Goal: Information Seeking & Learning: Learn about a topic

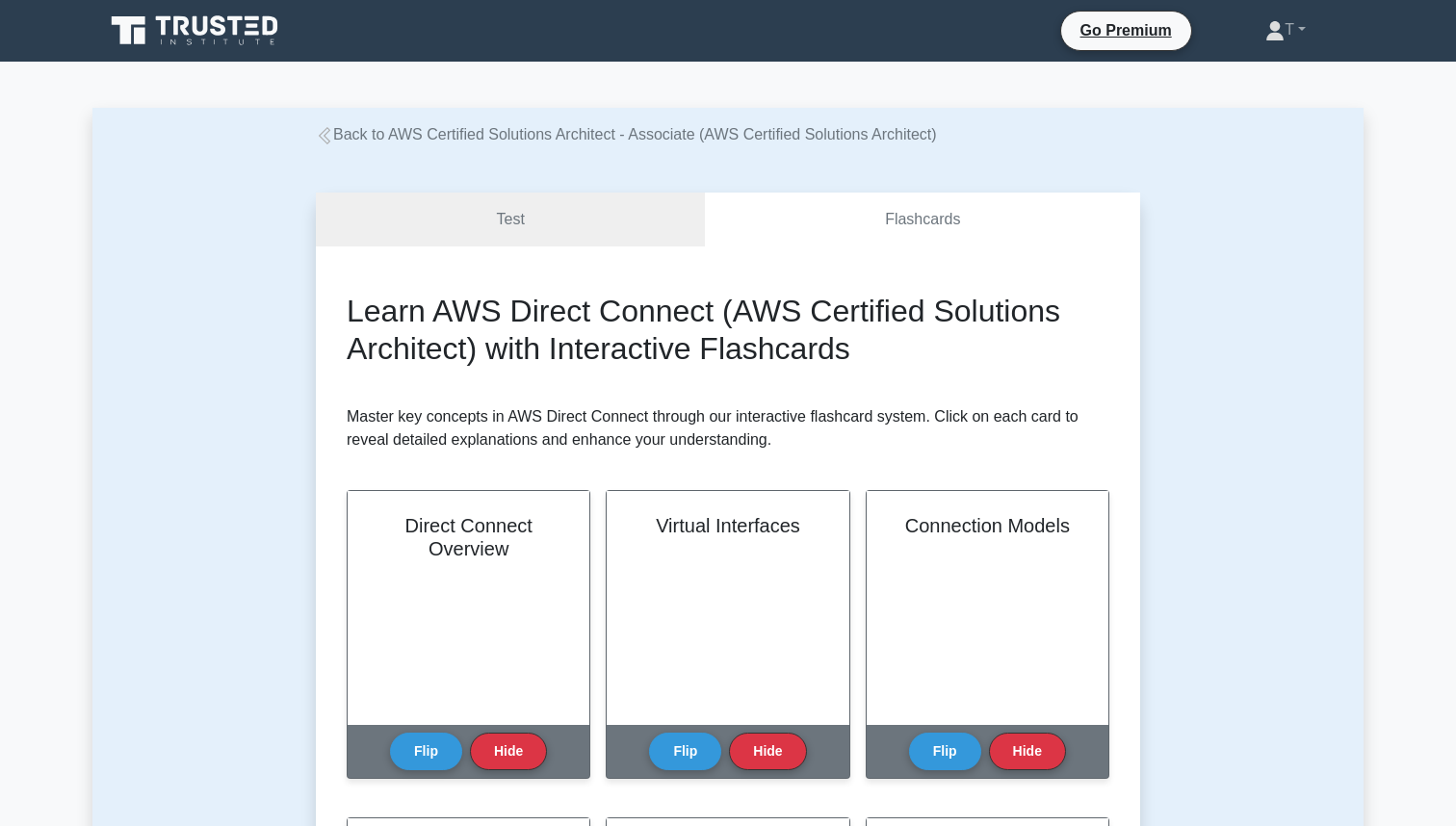
click at [209, 42] on icon at bounding box center [196, 31] width 185 height 37
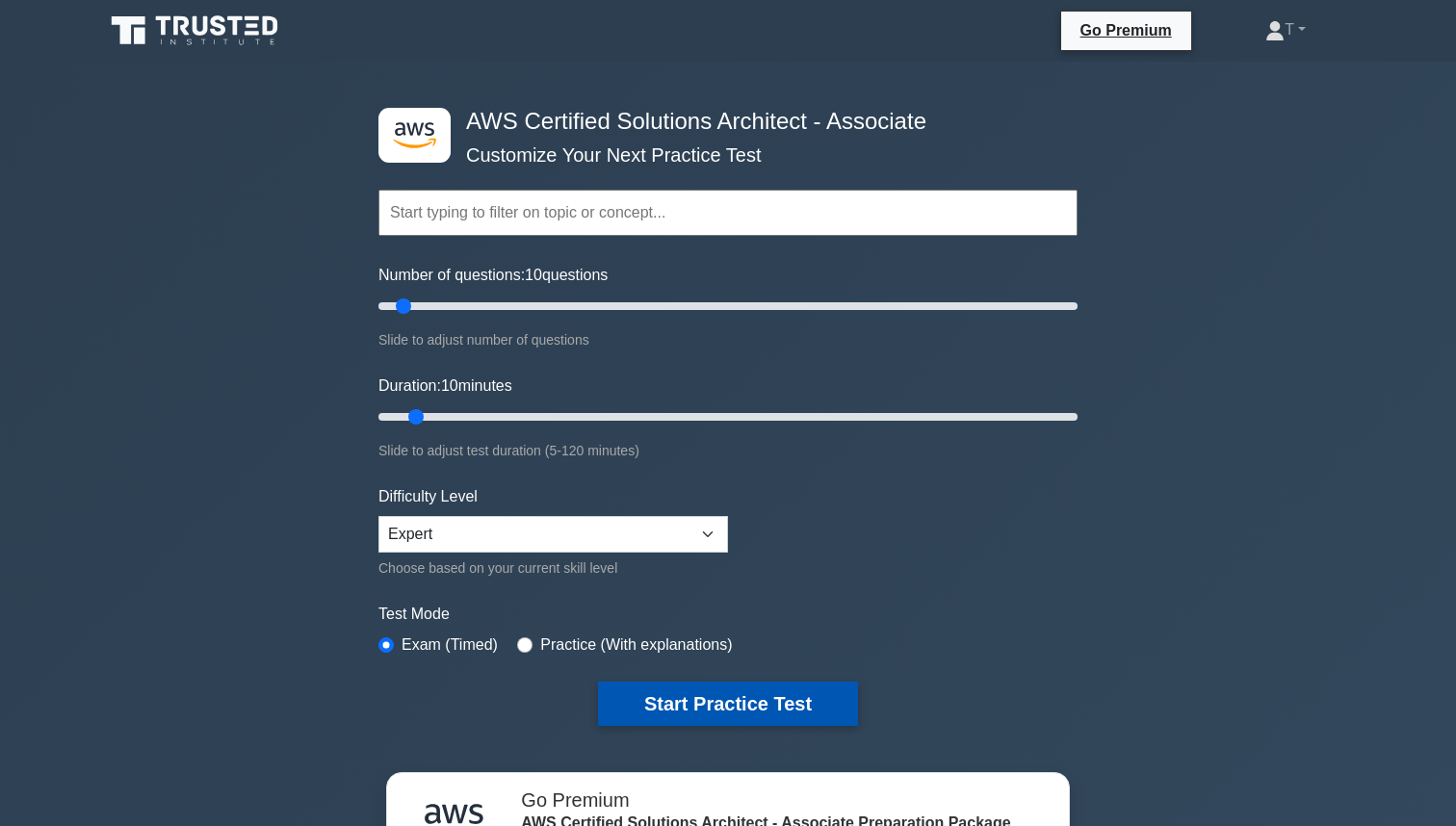
click at [738, 711] on button "Start Practice Test" at bounding box center [728, 704] width 260 height 45
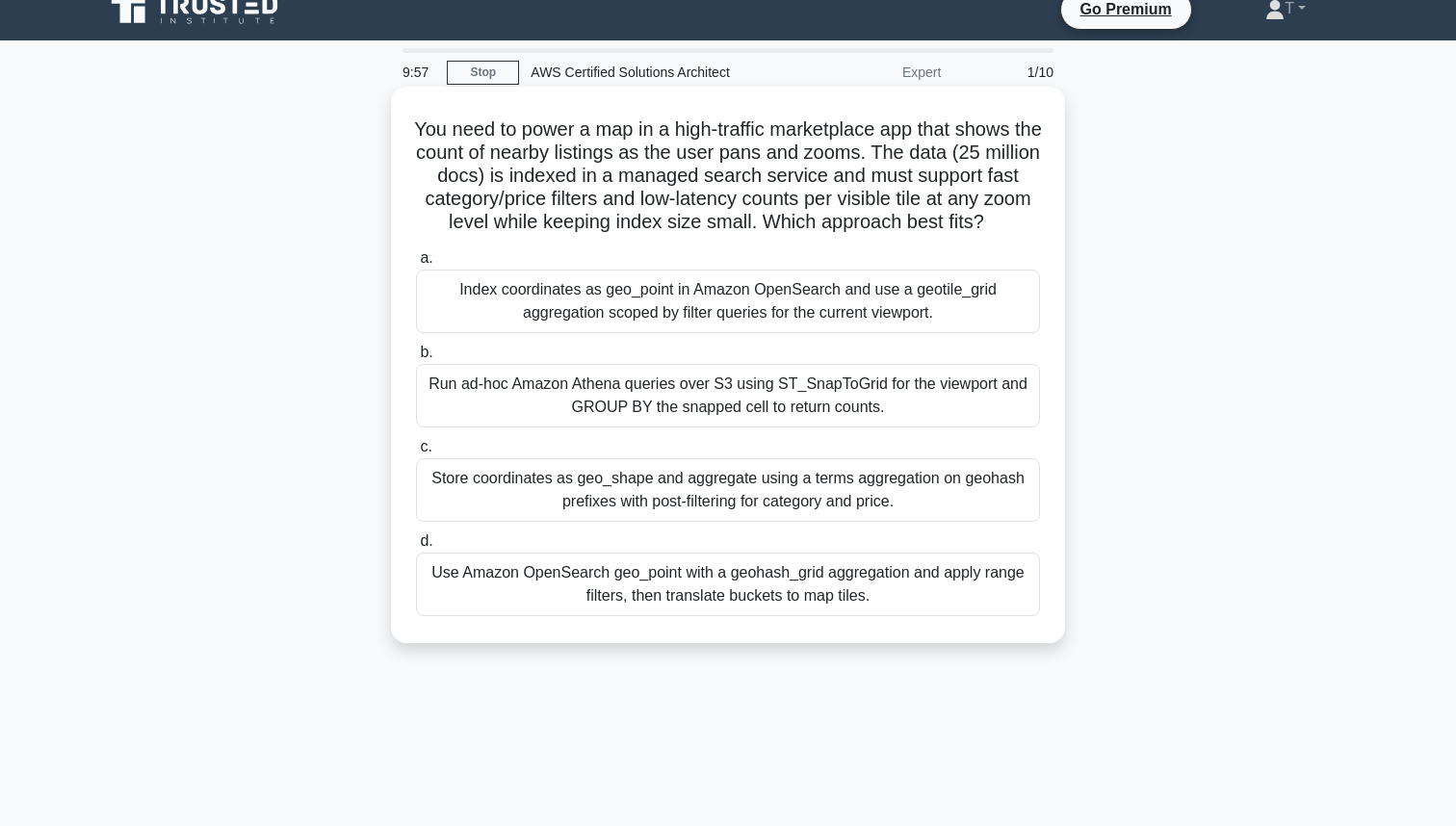
scroll to position [21, 0]
click at [669, 300] on div "Index coordinates as geo_point in Amazon OpenSearch and use a geotile_grid aggr…" at bounding box center [728, 300] width 624 height 63
click at [416, 264] on input "a. Index coordinates as geo_point in Amazon OpenSearch and use a geotile_grid a…" at bounding box center [416, 258] width 0 height 13
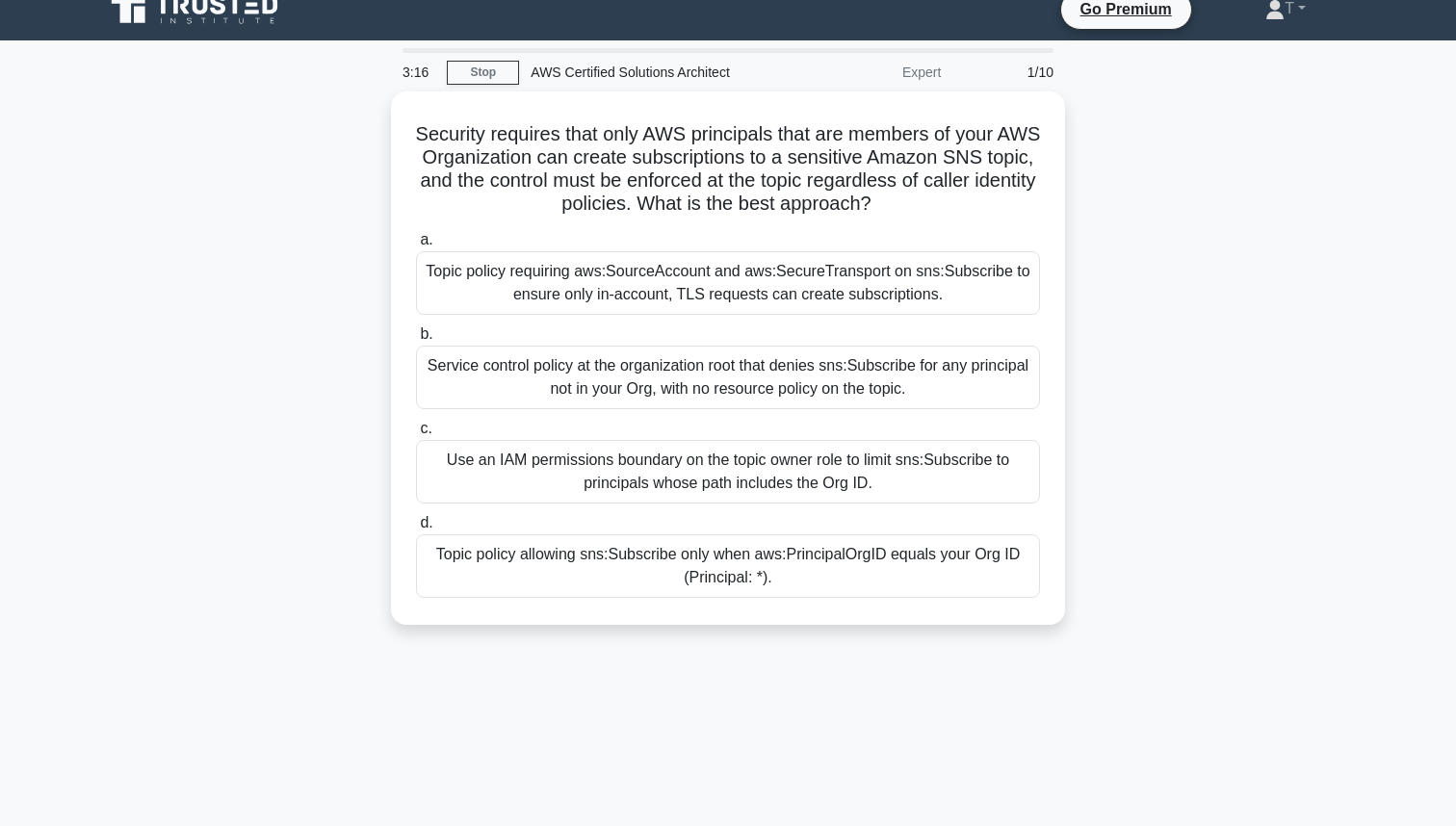
scroll to position [0, 0]
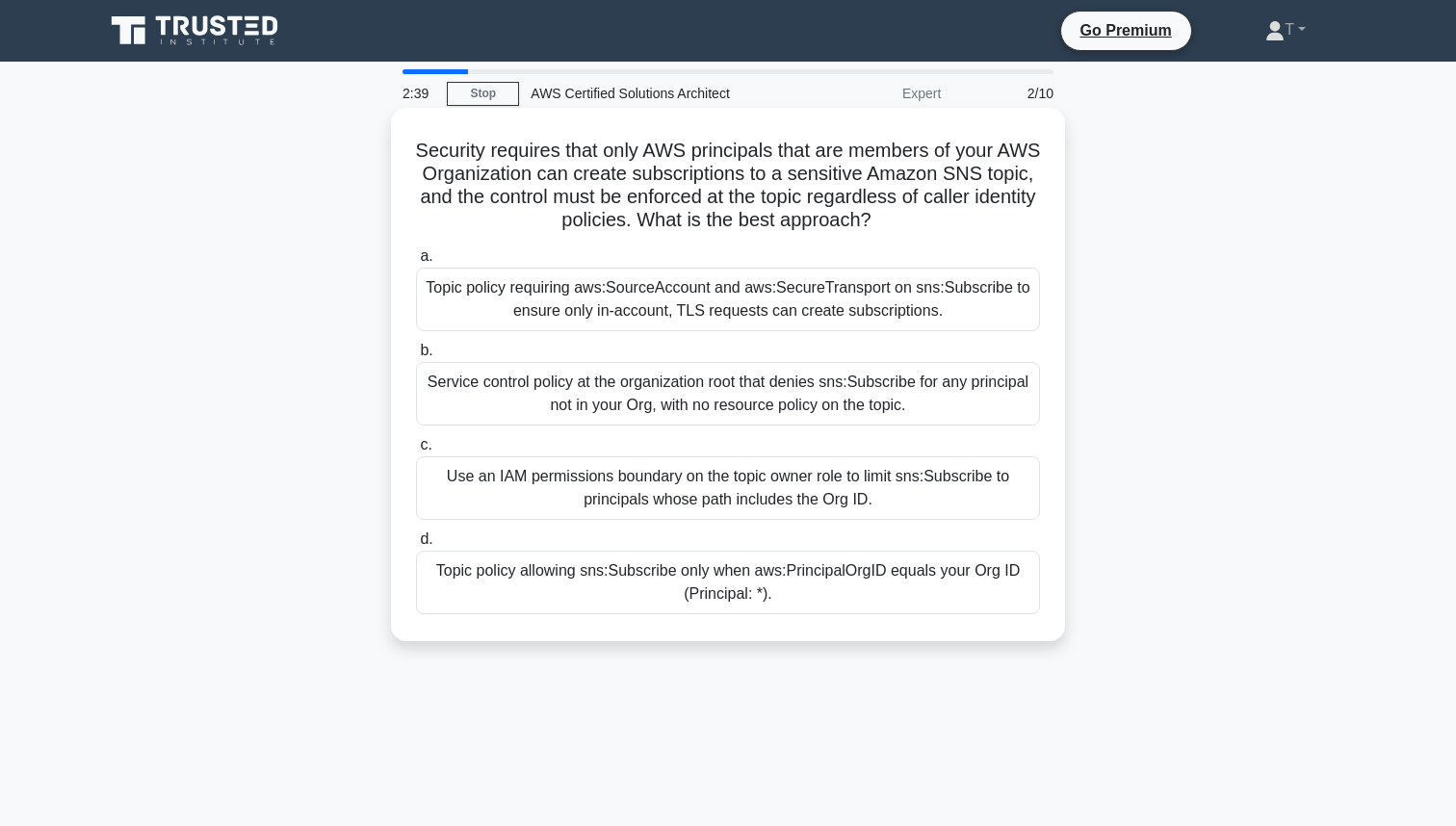
click at [540, 484] on div "Use an IAM permissions boundary on the topic owner role to limit sns:Subscribe …" at bounding box center [728, 488] width 624 height 63
click at [416, 452] on input "c. Use an IAM permissions boundary on the topic owner role to limit sns:Subscri…" at bounding box center [416, 445] width 0 height 13
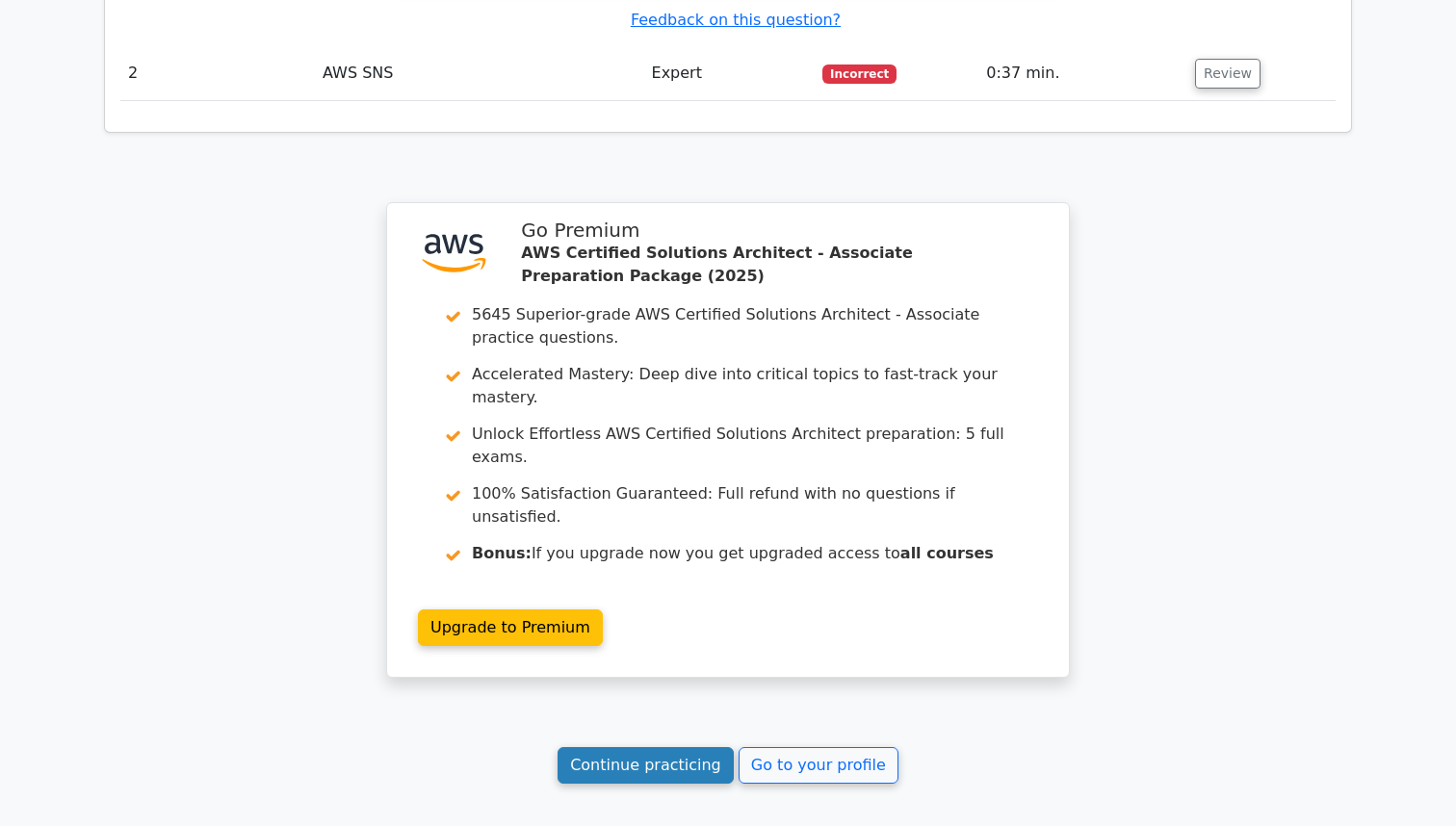
scroll to position [2671, 0]
click at [677, 748] on link "Continue practicing" at bounding box center [645, 767] width 176 height 37
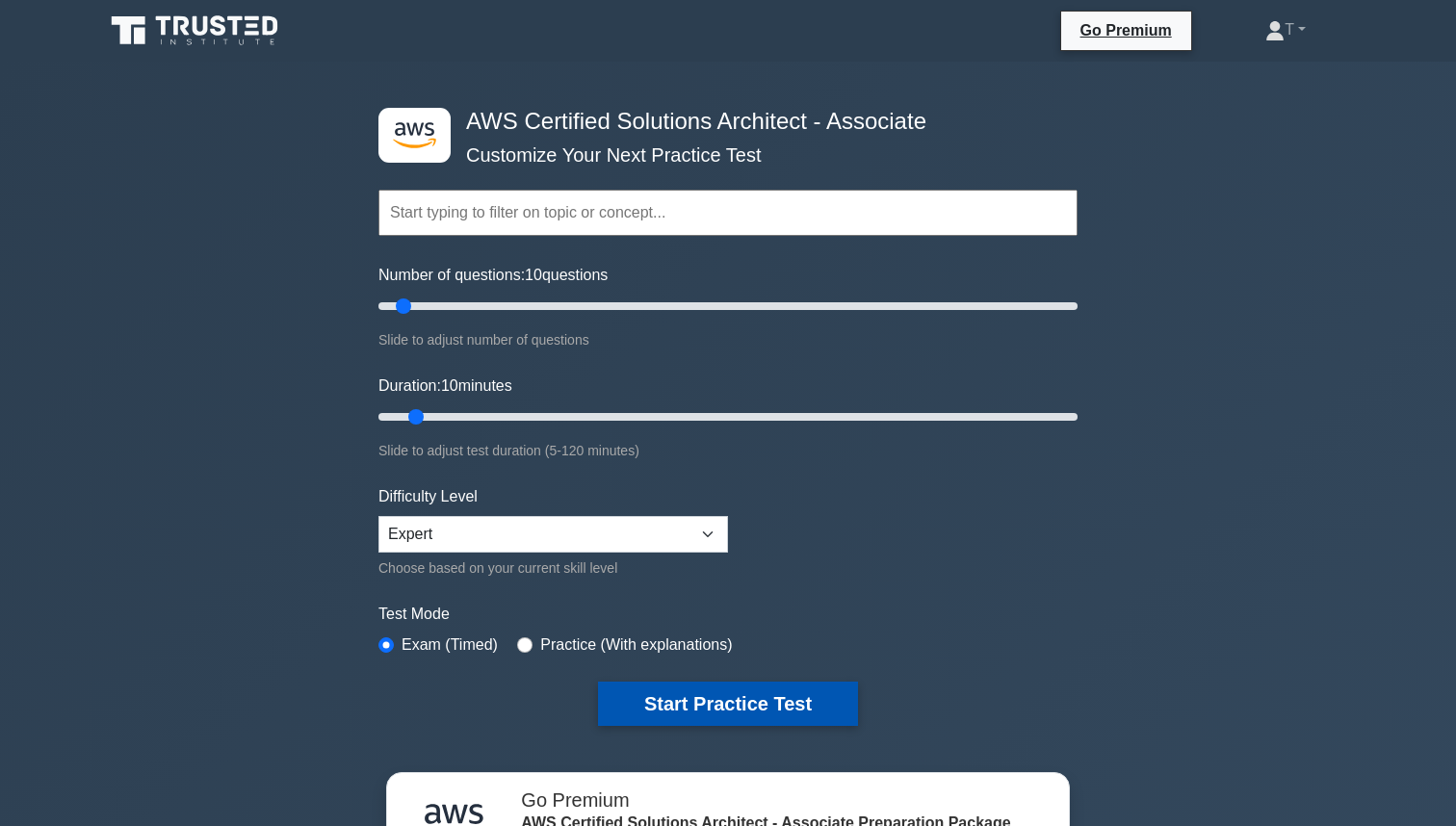
click at [732, 701] on button "Start Practice Test" at bounding box center [728, 704] width 260 height 45
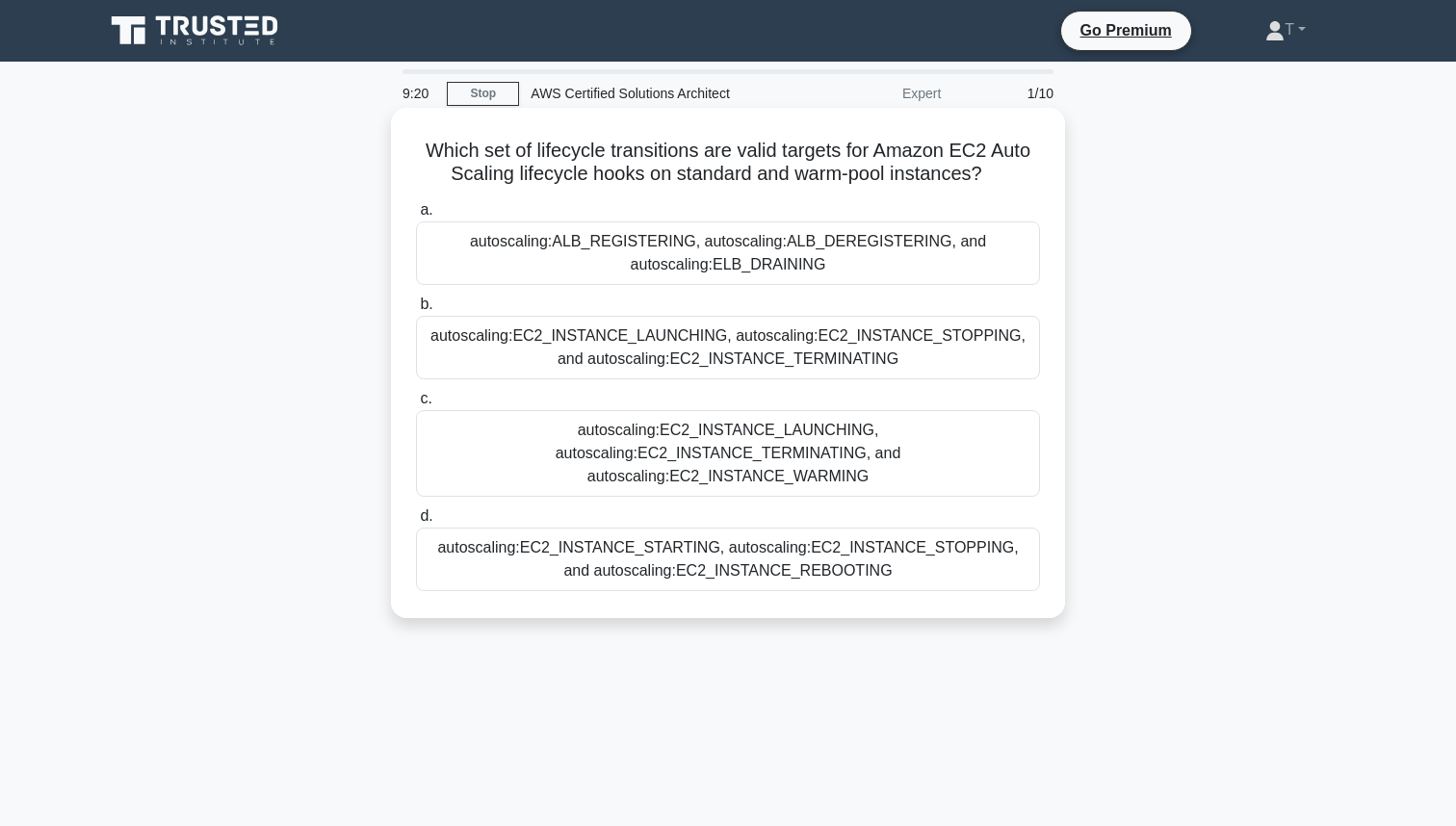
click at [545, 244] on div "autoscaling:ALB_REGISTERING, autoscaling:ALB_DEREGISTERING, and autoscaling:ELB…" at bounding box center [728, 253] width 624 height 63
click at [416, 217] on input "a. autoscaling:ALB_REGISTERING, autoscaling:ALB_DEREGISTERING, and autoscaling:…" at bounding box center [416, 210] width 0 height 13
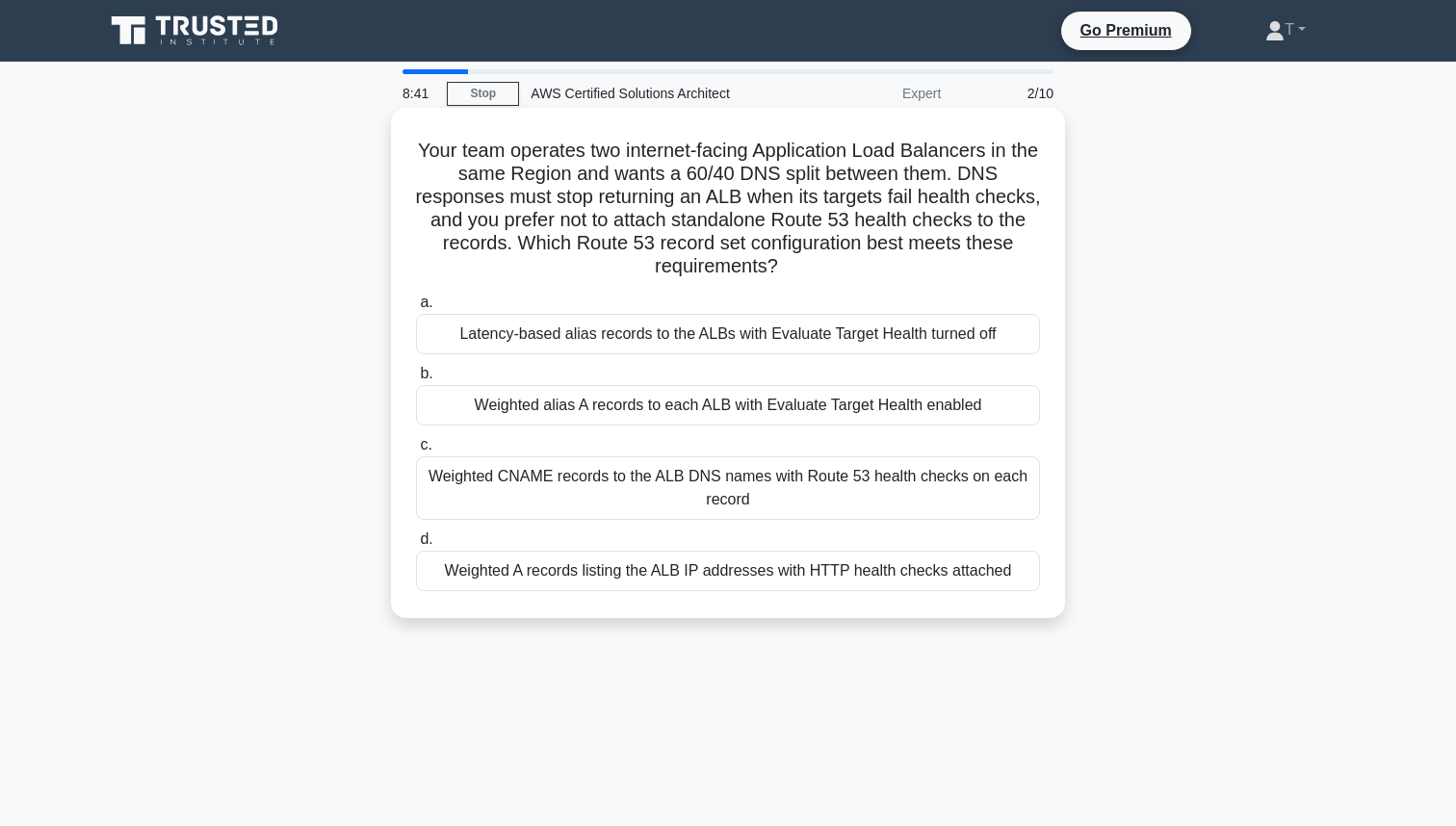
click at [726, 415] on div "Weighted alias A records to each ALB with Evaluate Target Health enabled" at bounding box center [728, 405] width 624 height 41
click at [416, 380] on input "b. Weighted alias A records to each ALB with Evaluate Target Health enabled" at bounding box center [416, 373] width 0 height 13
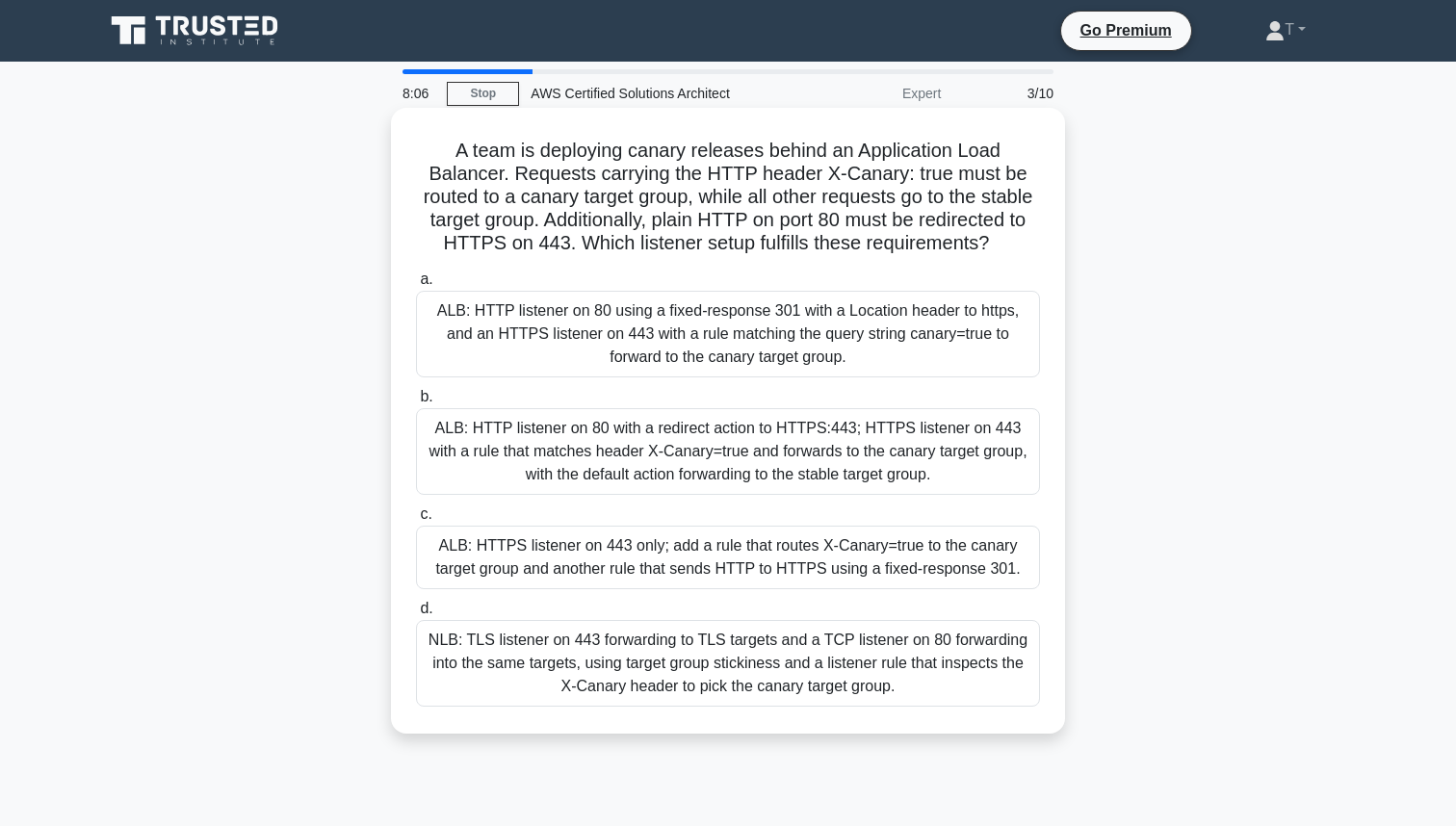
click at [616, 361] on div "ALB: HTTP listener on 80 using a fixed-response 301 with a Location header to h…" at bounding box center [728, 333] width 624 height 86
click at [416, 286] on input "a. ALB: HTTP listener on 80 using a fixed-response 301 with a Location header t…" at bounding box center [416, 279] width 0 height 13
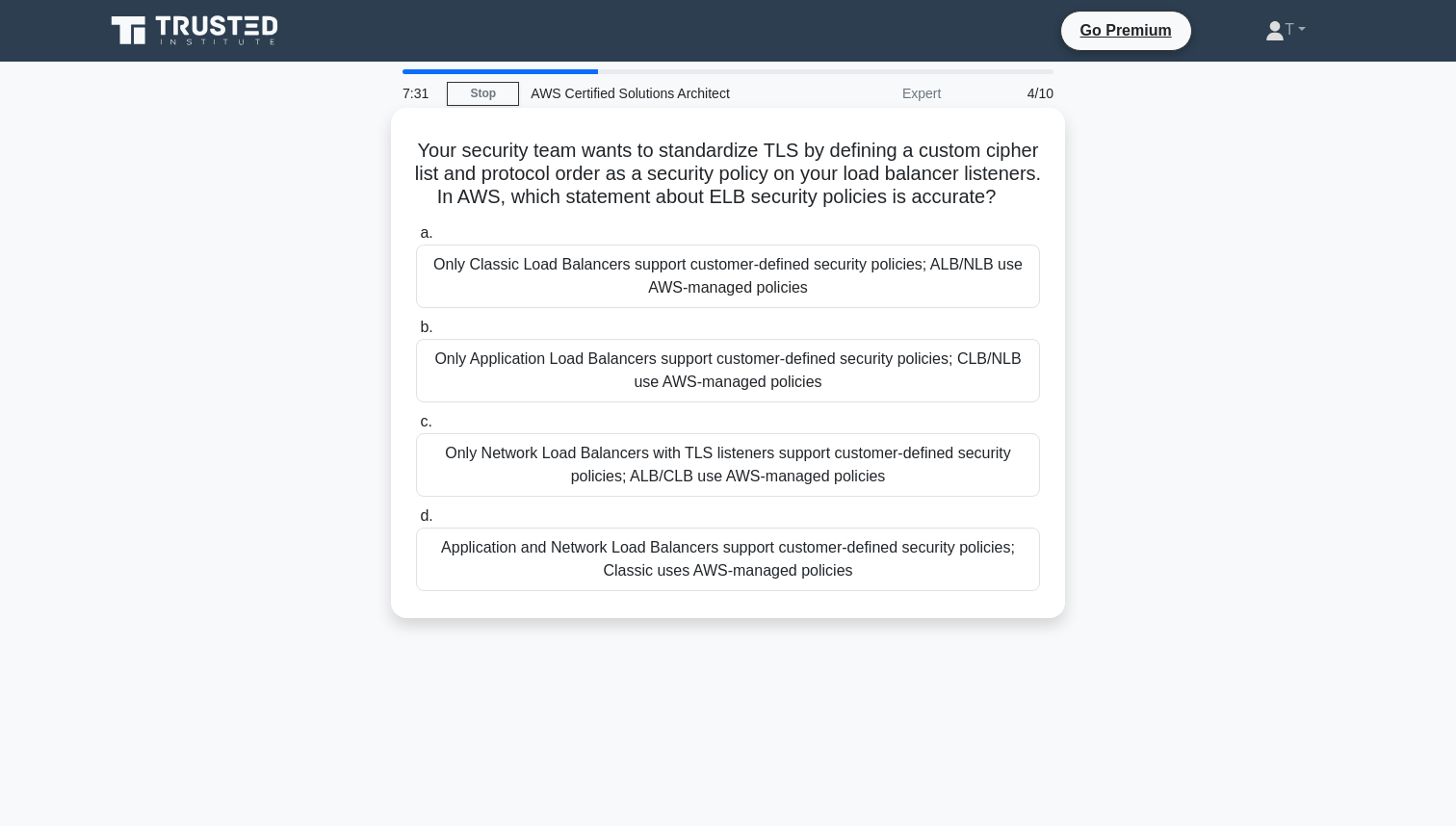
click at [677, 468] on div "Only Network Load Balancers with TLS listeners support customer-defined securit…" at bounding box center [728, 465] width 624 height 63
click at [416, 429] on input "c. Only Network Load Balancers with TLS listeners support customer-defined secu…" at bounding box center [416, 422] width 0 height 13
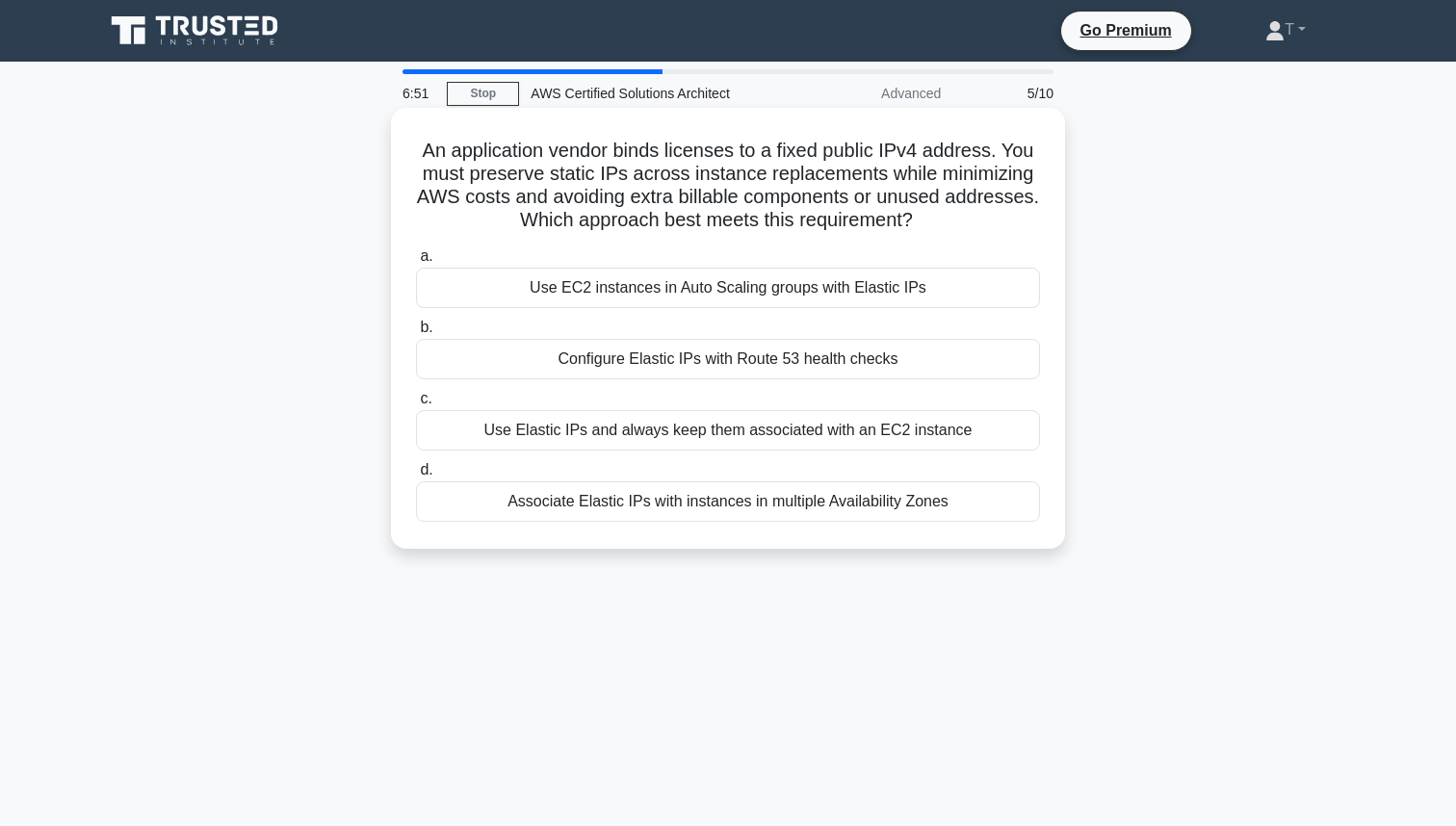
click at [653, 505] on div "Associate Elastic IPs with instances in multiple Availability Zones" at bounding box center [728, 501] width 624 height 41
click at [416, 476] on input "d. Associate Elastic IPs with instances in multiple Availability Zones" at bounding box center [416, 470] width 0 height 13
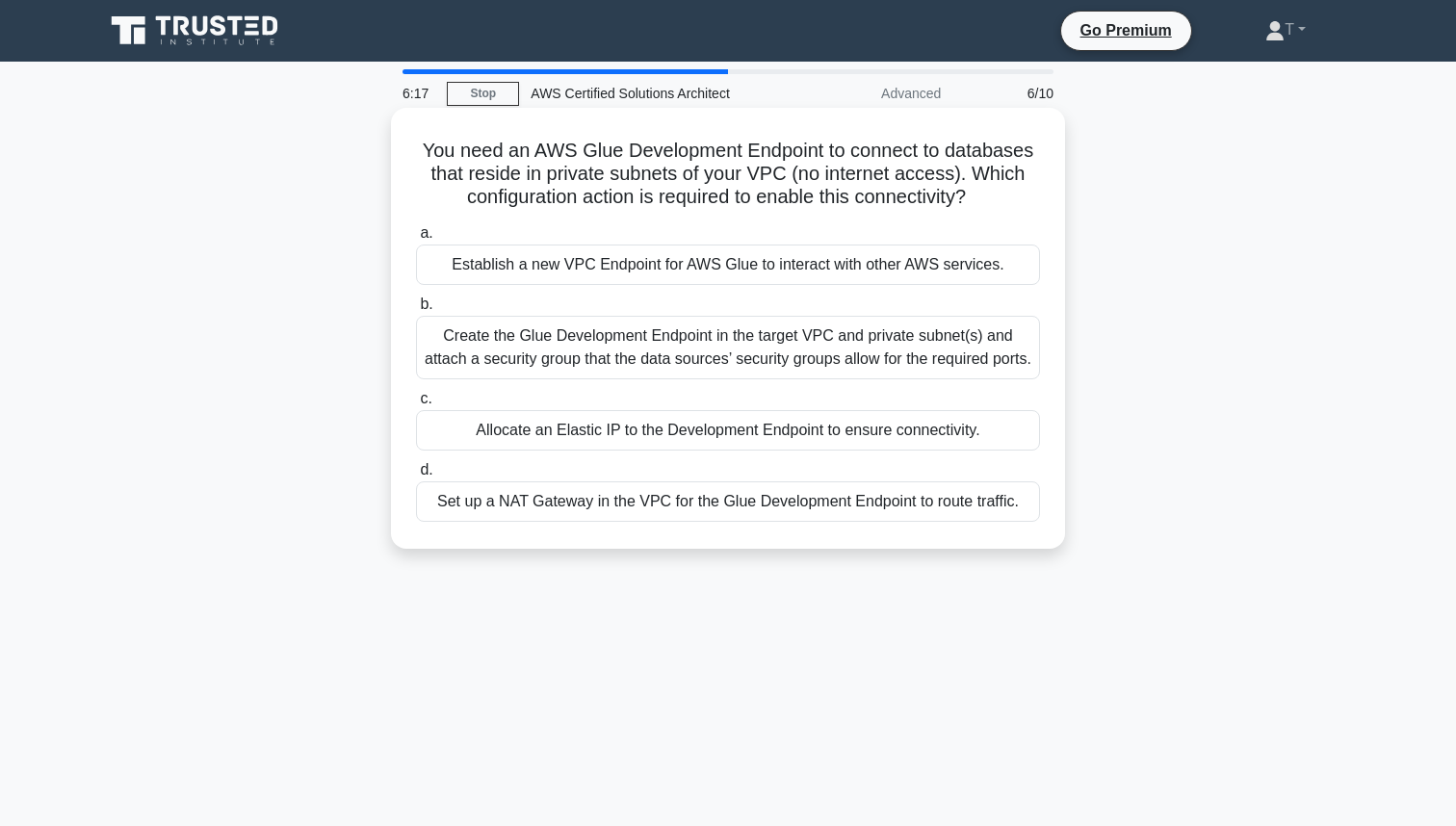
click at [756, 374] on div "Create the Glue Development Endpoint in the target VPC and private subnet(s) an…" at bounding box center [728, 347] width 624 height 63
click at [416, 311] on input "b. Create the Glue Development Endpoint in the target VPC and private subnet(s)…" at bounding box center [416, 304] width 0 height 13
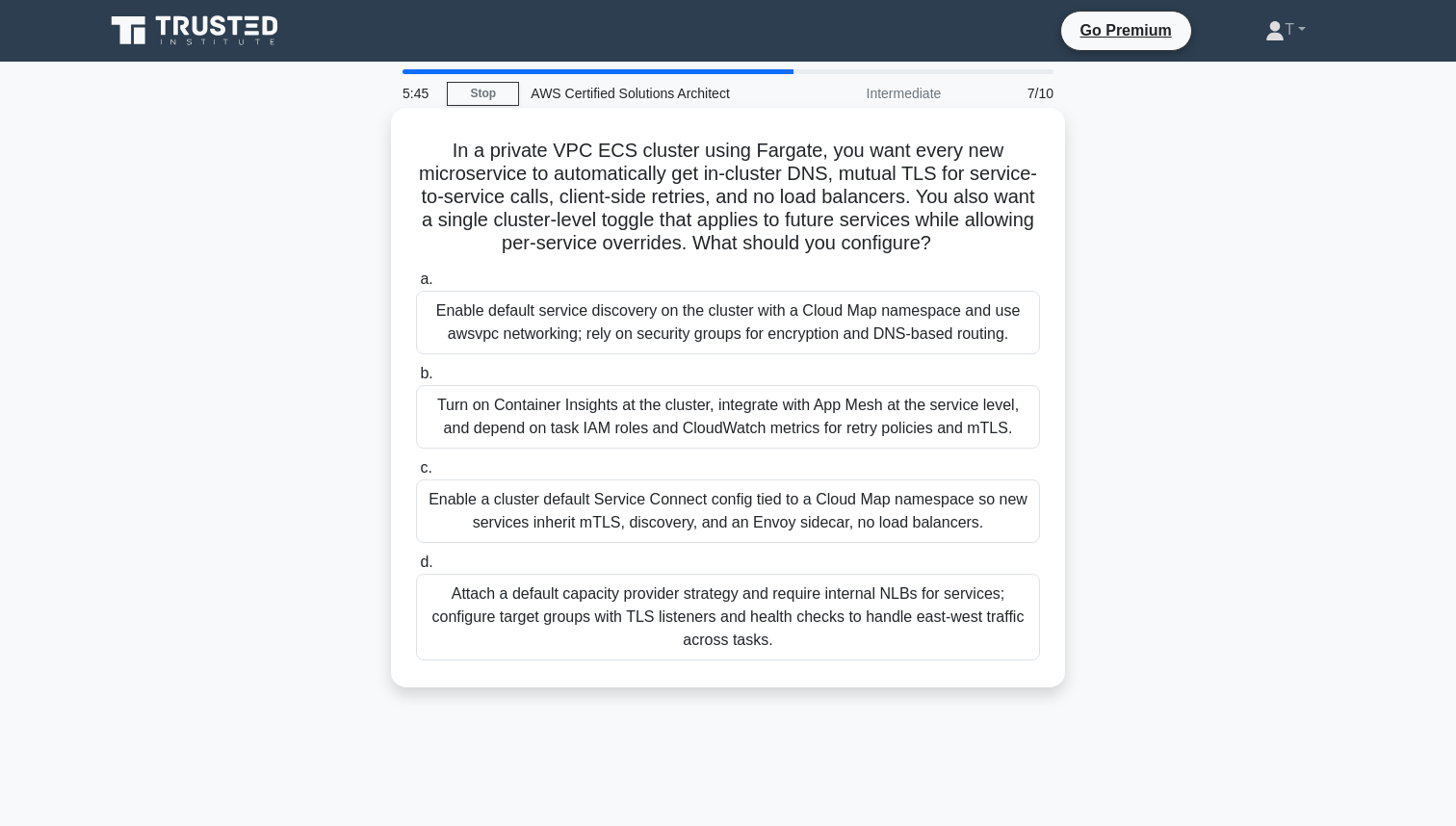
click at [541, 498] on div "Enable a cluster default Service Connect config tied to a Cloud Map namespace s…" at bounding box center [728, 510] width 624 height 63
click at [416, 474] on input "c. Enable a cluster default Service Connect config tied to a Cloud Map namespac…" at bounding box center [416, 468] width 0 height 13
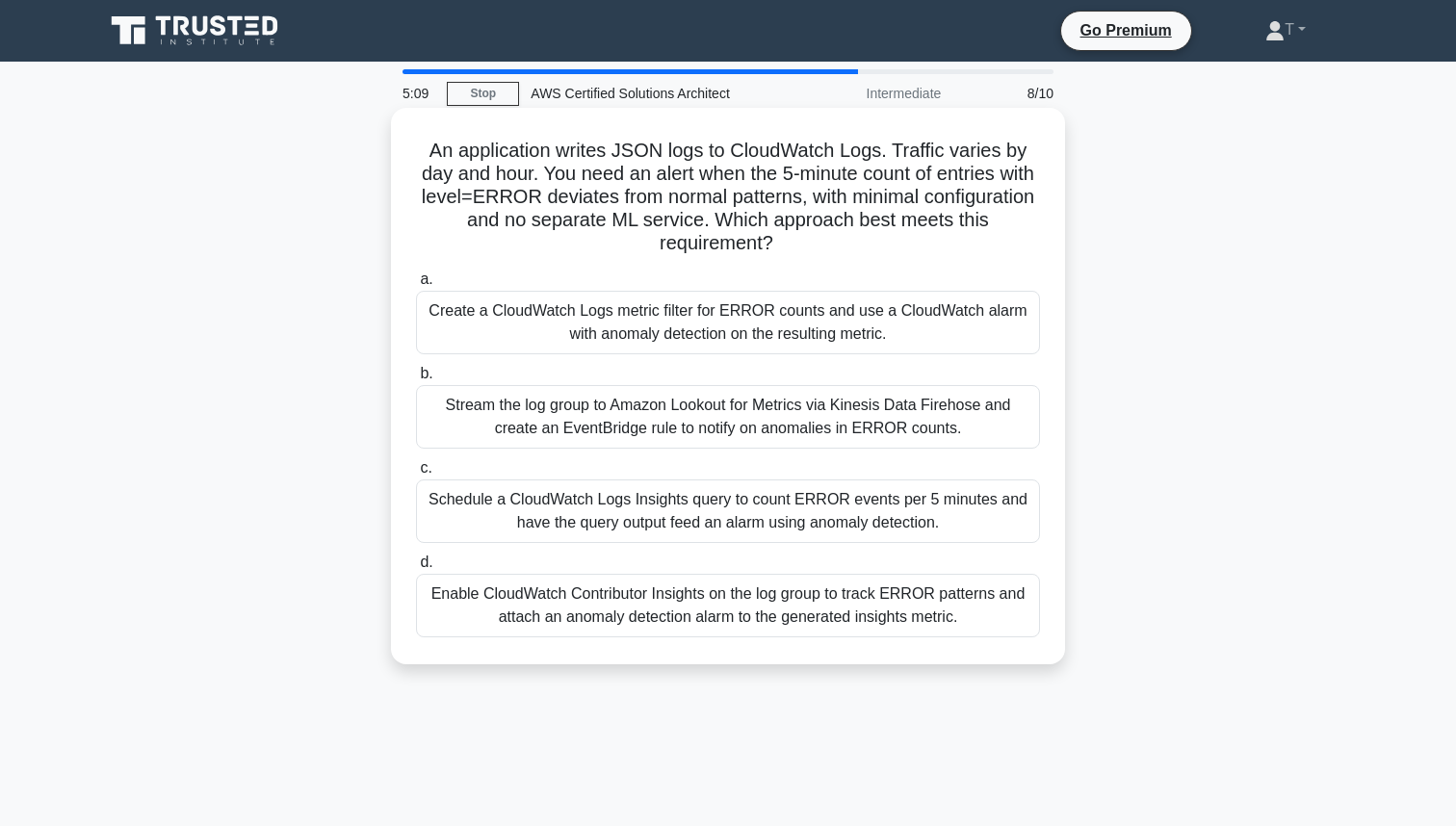
click at [767, 415] on div "Stream the log group to Amazon Lookout for Metrics via Kinesis Data Firehose an…" at bounding box center [728, 416] width 624 height 63
click at [416, 380] on input "b. Stream the log group to Amazon Lookout for Metrics via Kinesis Data Firehose…" at bounding box center [416, 373] width 0 height 13
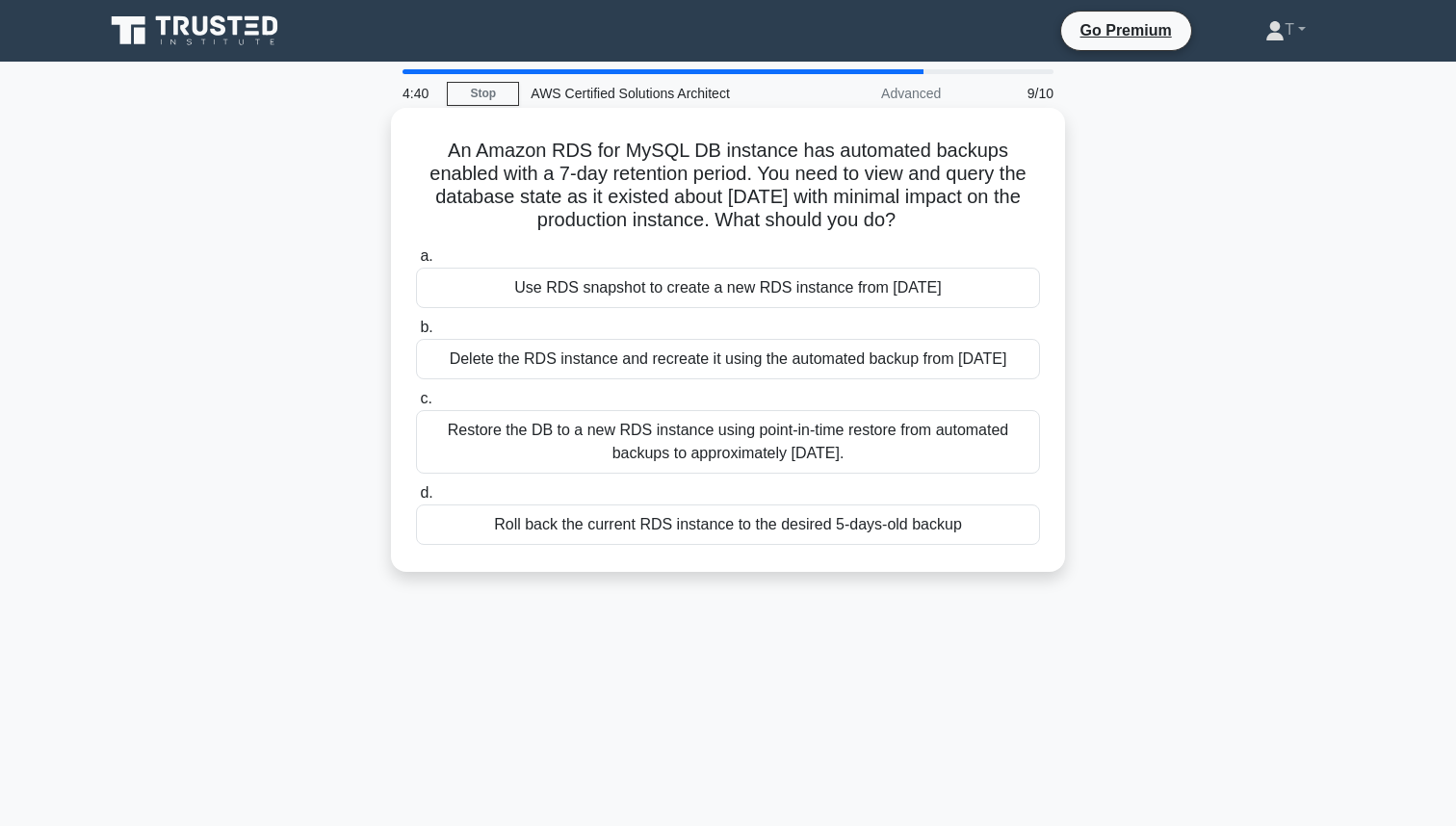
click at [567, 289] on div "Use RDS snapshot to create a new RDS instance from 5 days ago" at bounding box center [728, 288] width 624 height 41
click at [416, 262] on input "a. Use RDS snapshot to create a new RDS instance from 5 days ago" at bounding box center [416, 257] width 0 height 13
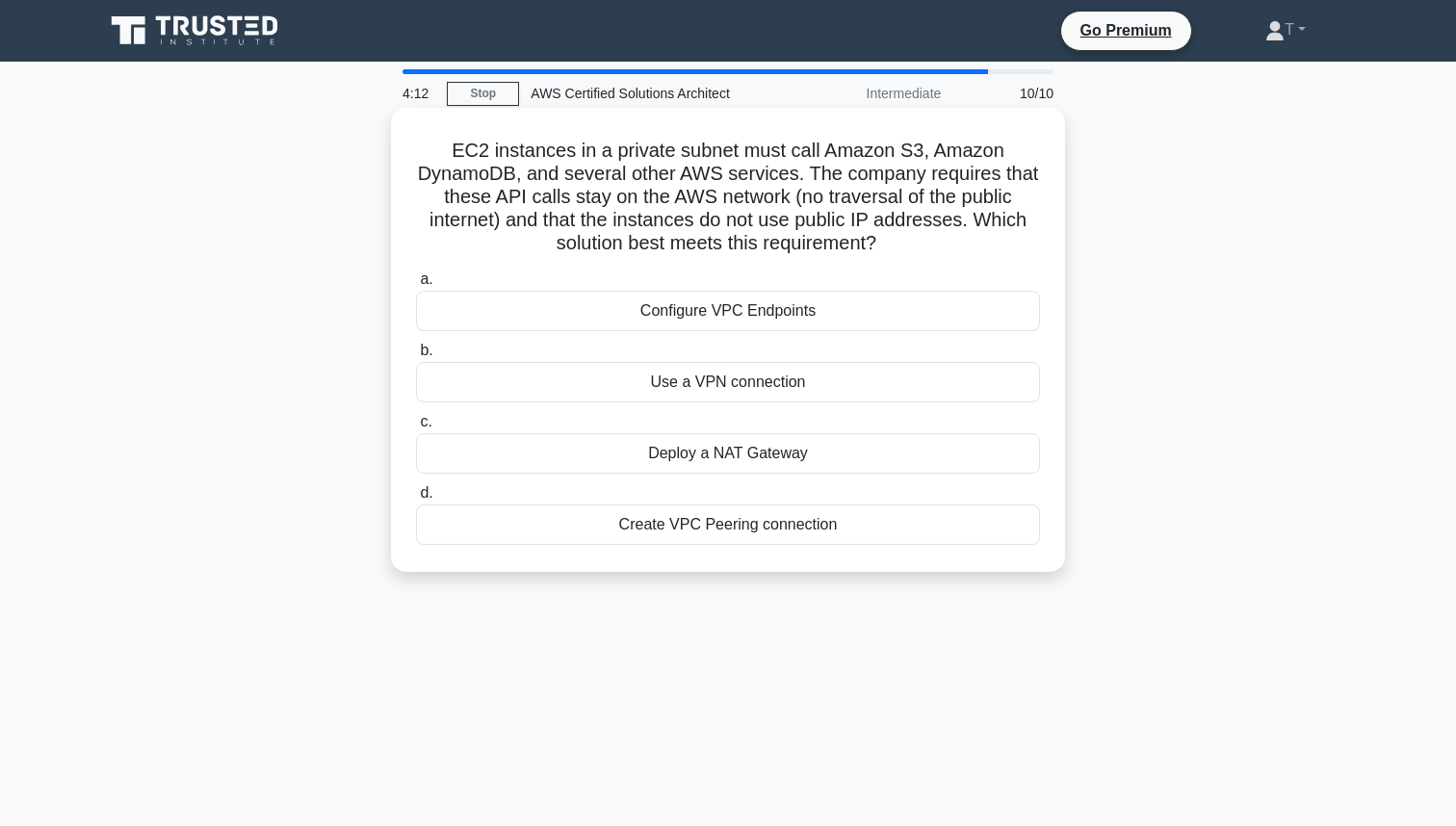
click at [711, 309] on div "Configure VPC Endpoints" at bounding box center [728, 311] width 624 height 41
click at [416, 286] on input "a. Configure VPC Endpoints" at bounding box center [416, 279] width 0 height 13
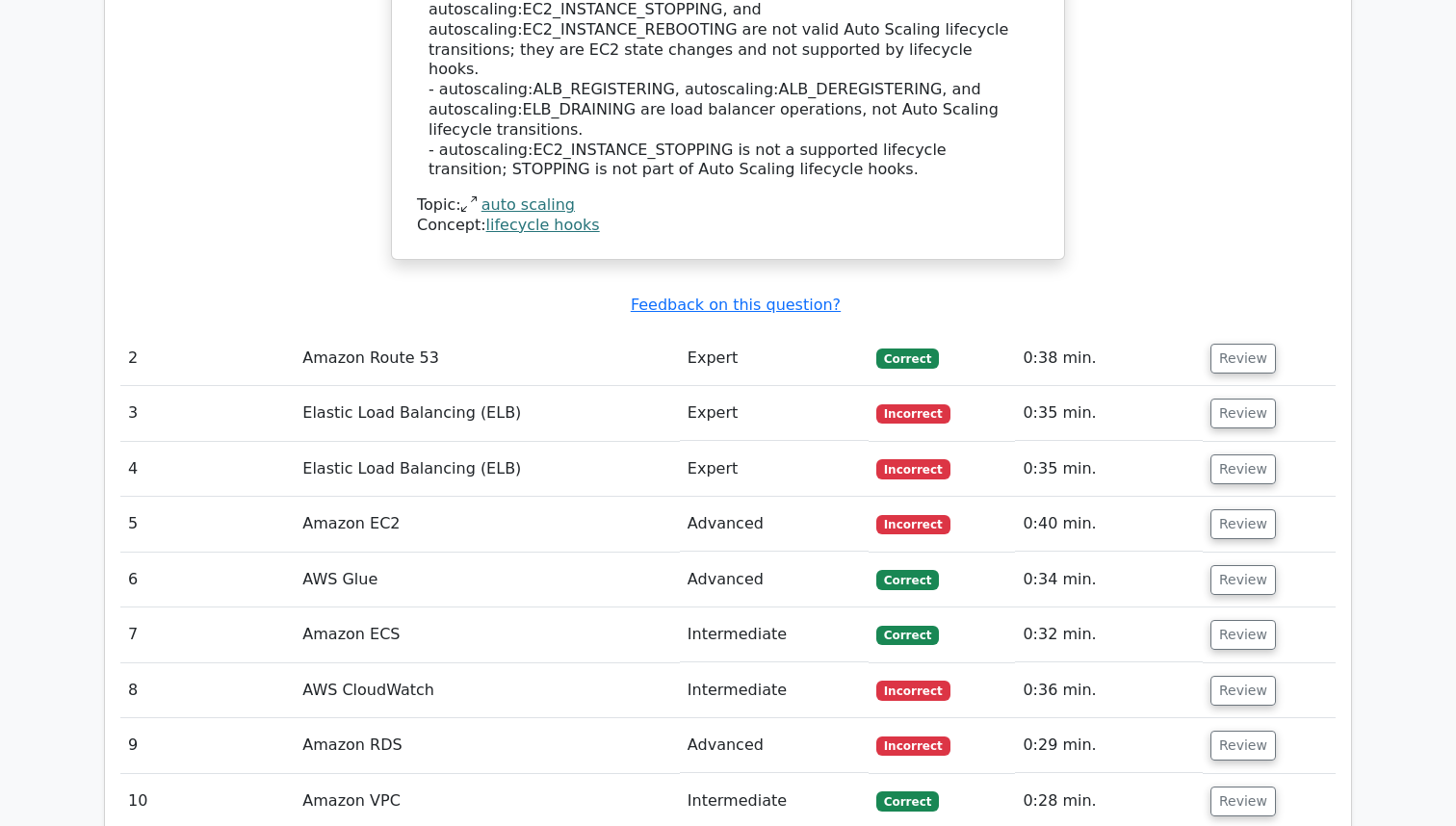
scroll to position [2584, 0]
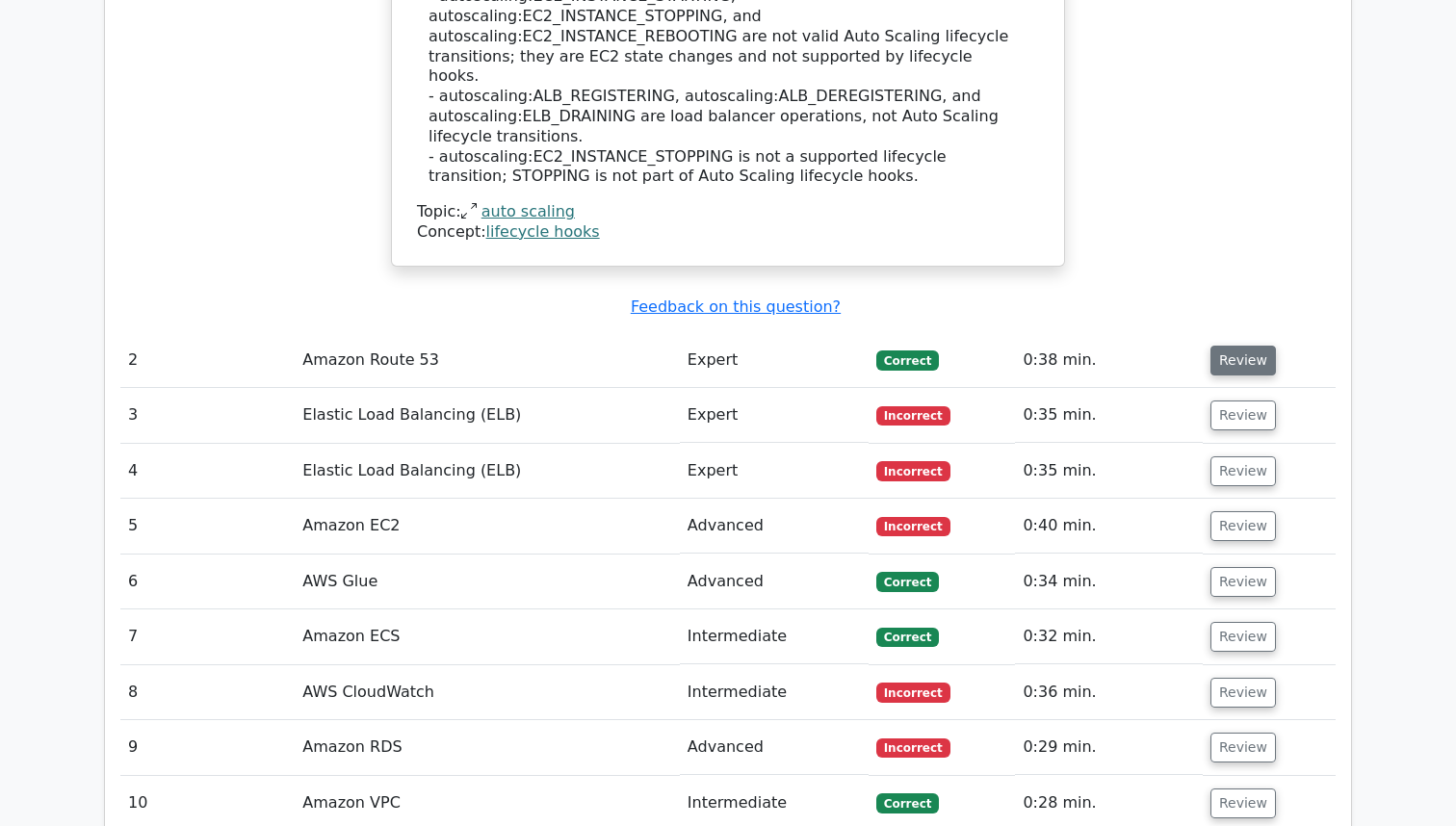
click at [1247, 346] on button "Review" at bounding box center [1242, 361] width 65 height 30
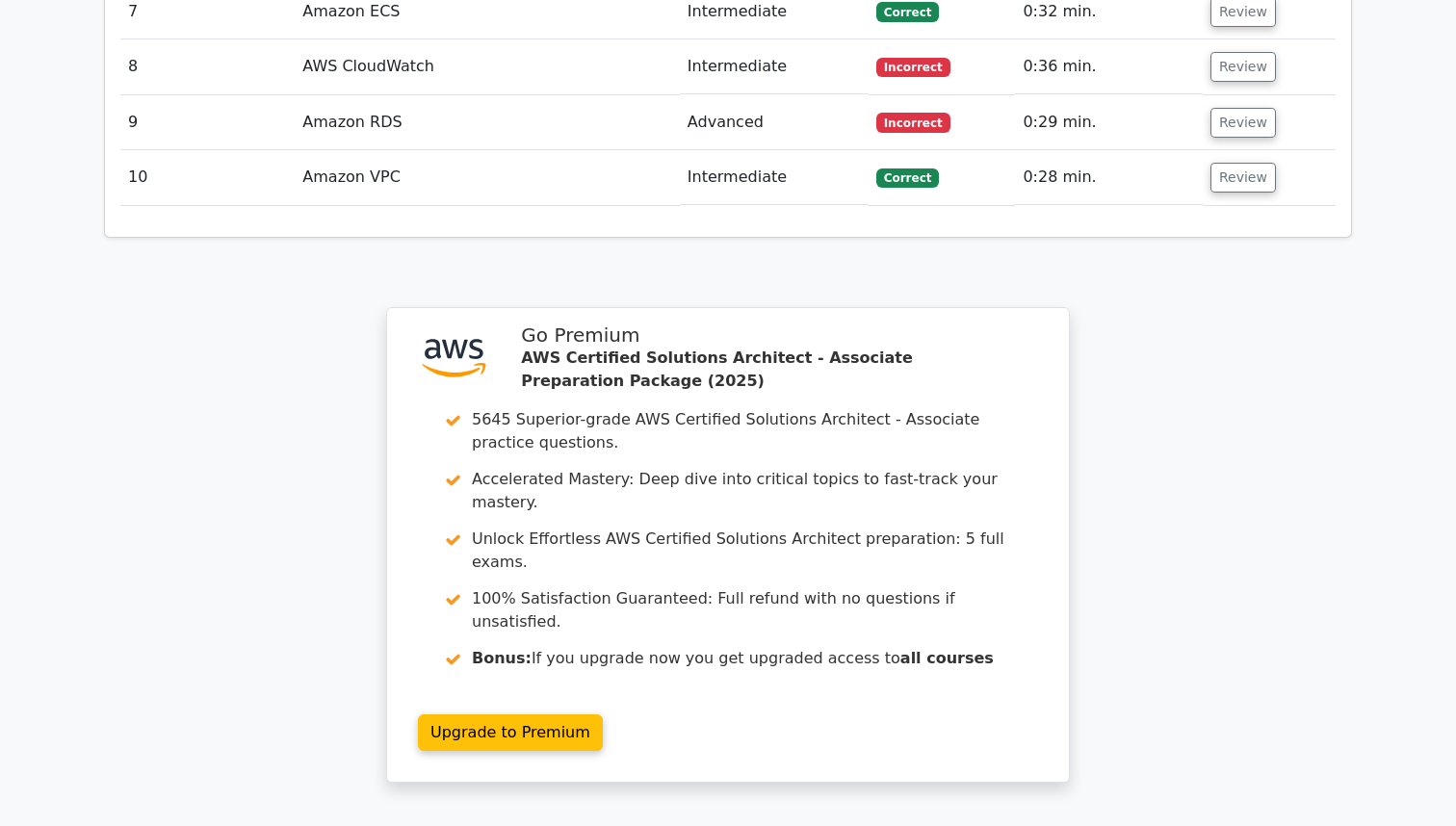
scroll to position [4348, 0]
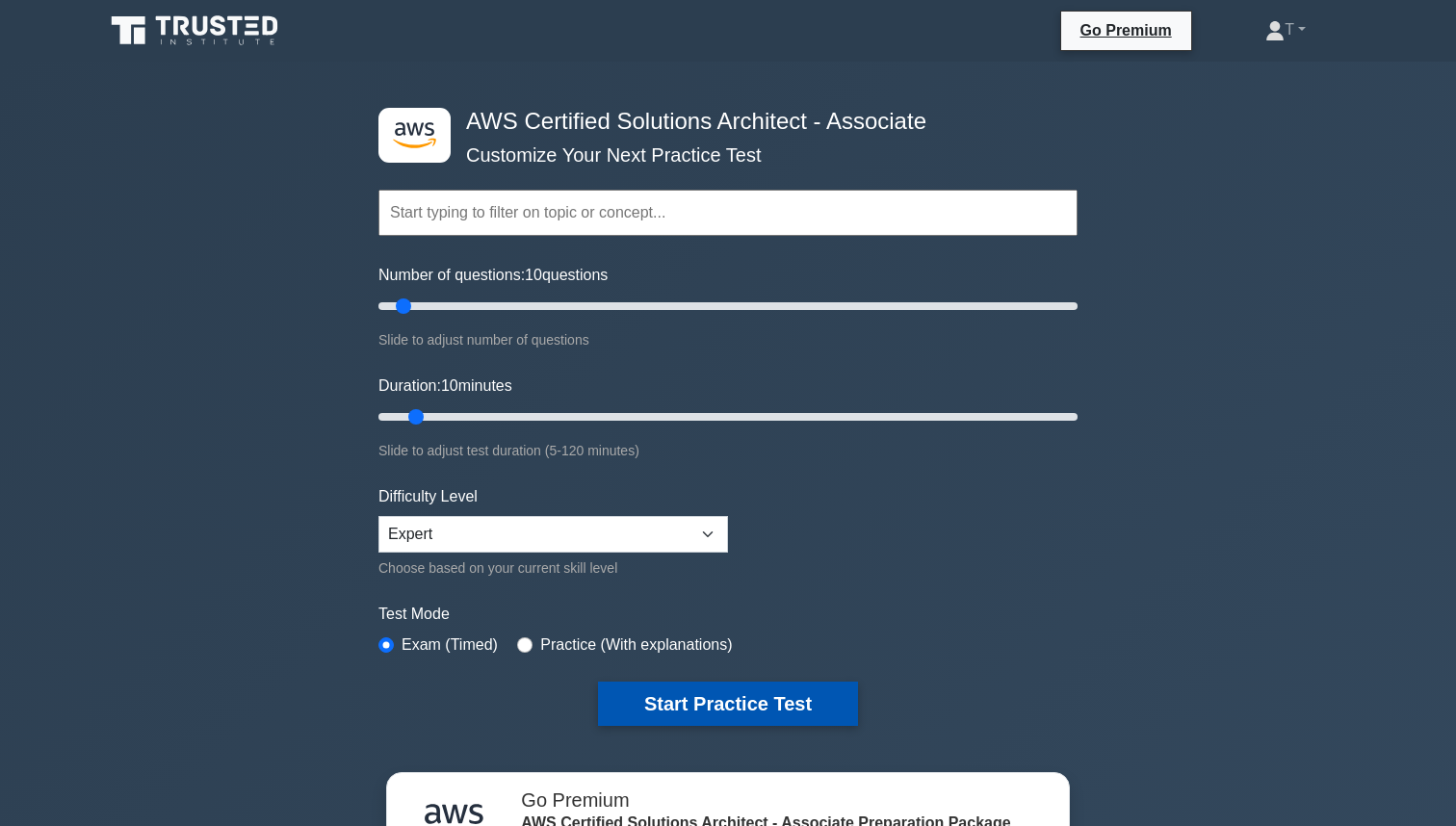
click at [711, 706] on button "Start Practice Test" at bounding box center [728, 704] width 260 height 45
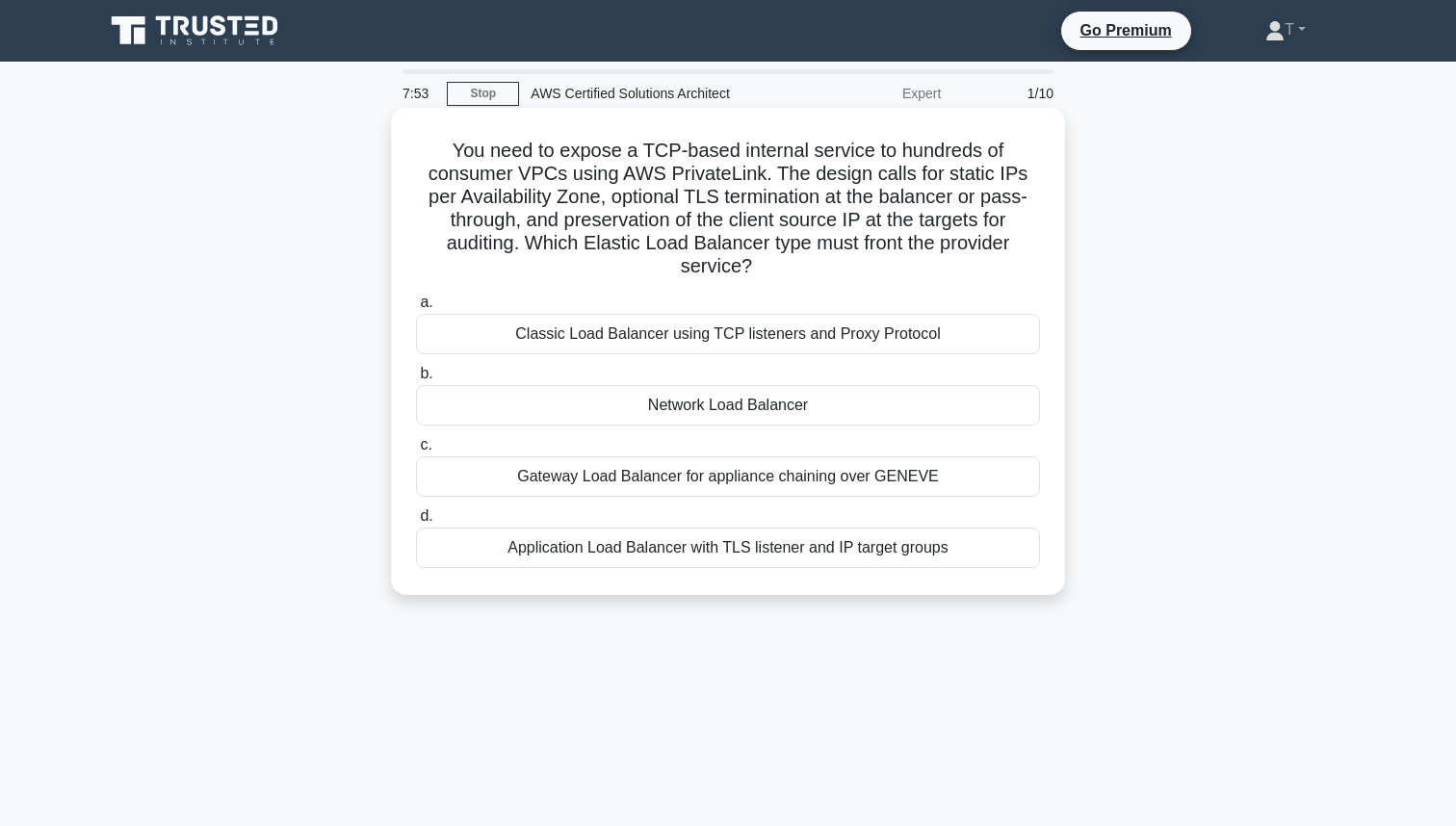
click at [635, 481] on div "Gateway Load Balancer for appliance chaining over GENEVE" at bounding box center [728, 477] width 624 height 41
click at [416, 452] on input "c. Gateway Load Balancer for appliance chaining over GENEVE" at bounding box center [416, 445] width 0 height 13
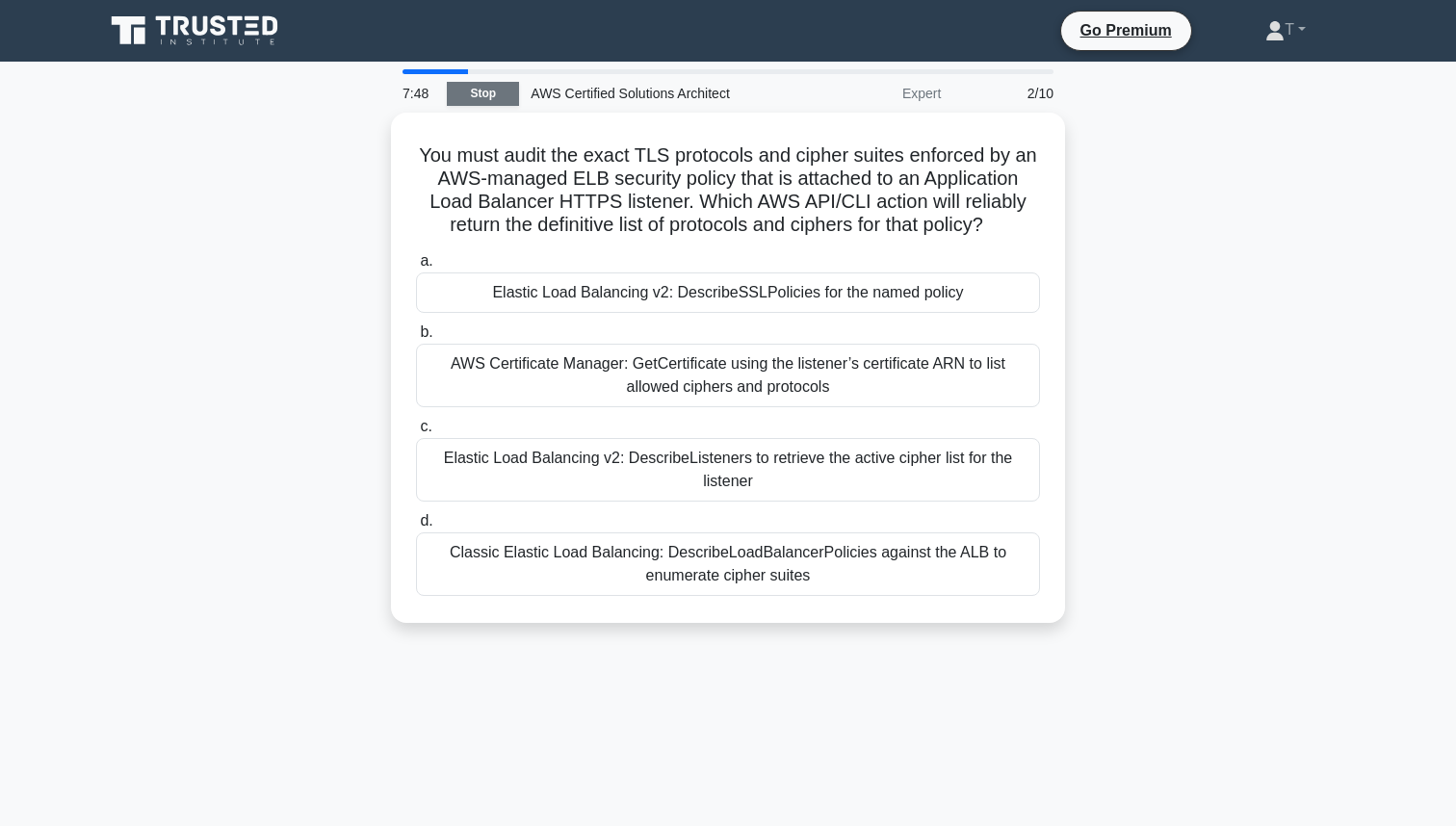
click at [482, 100] on link "Stop" at bounding box center [483, 93] width 72 height 24
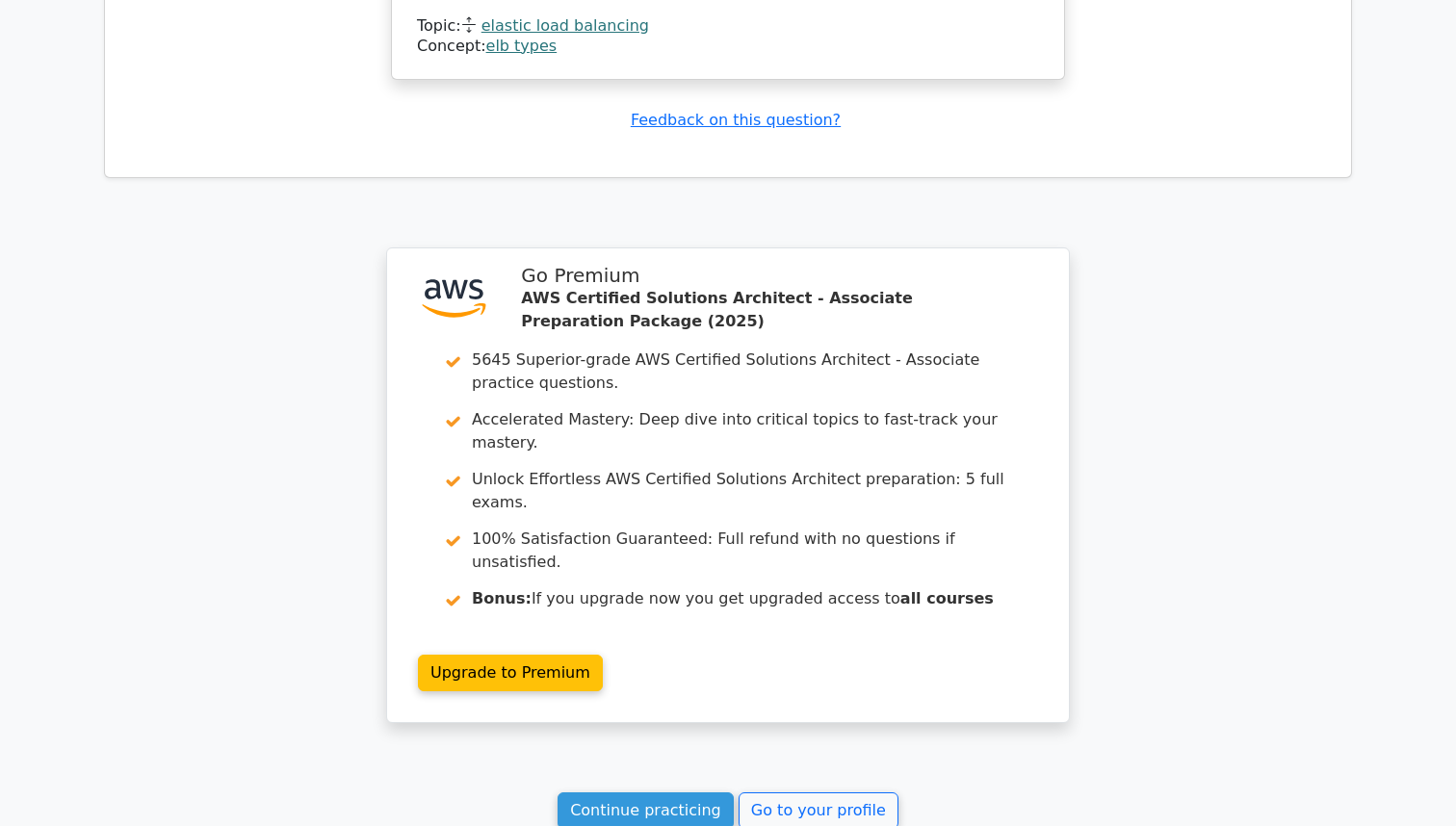
scroll to position [2392, 0]
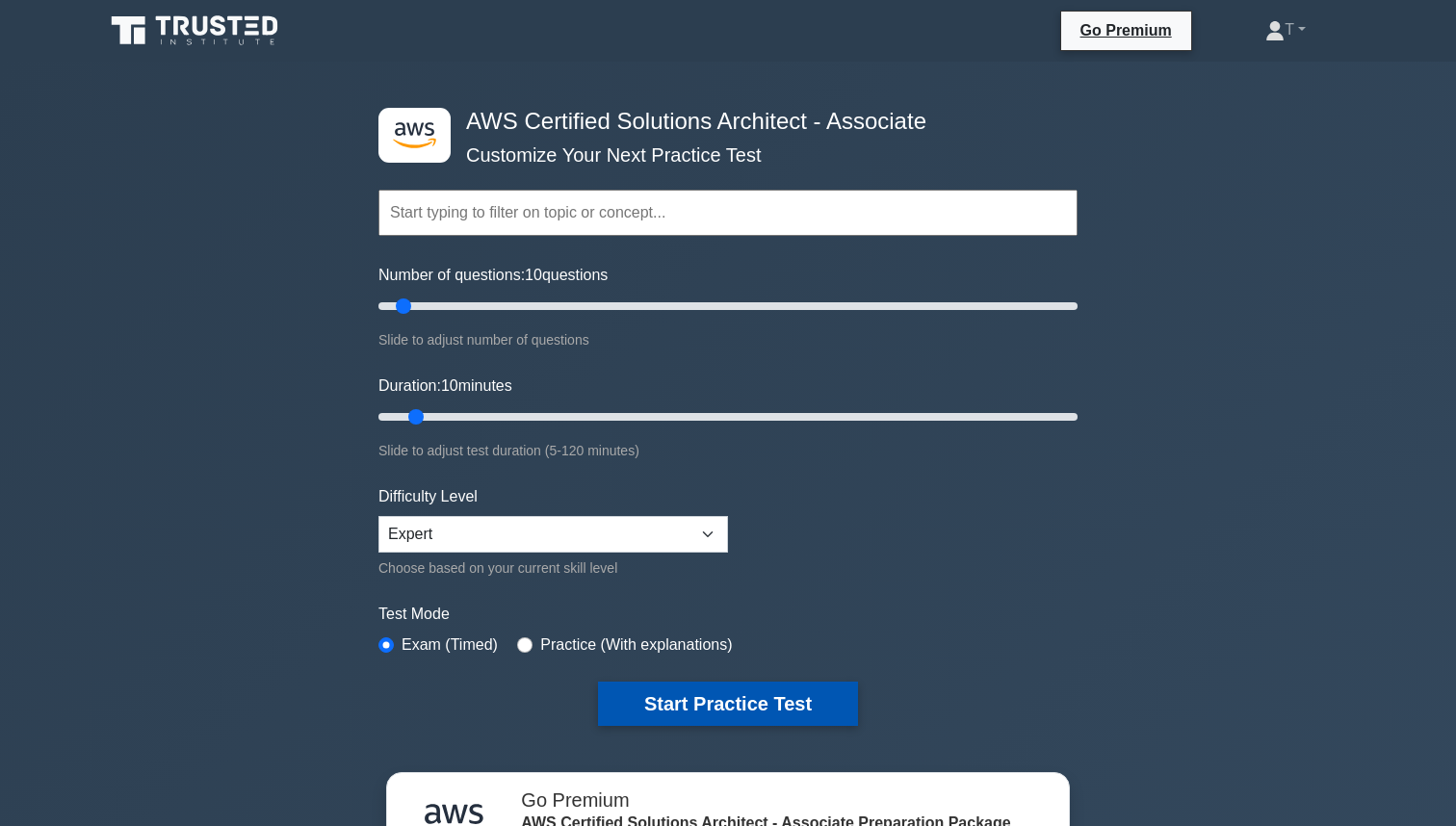
click at [774, 694] on button "Start Practice Test" at bounding box center [728, 704] width 260 height 45
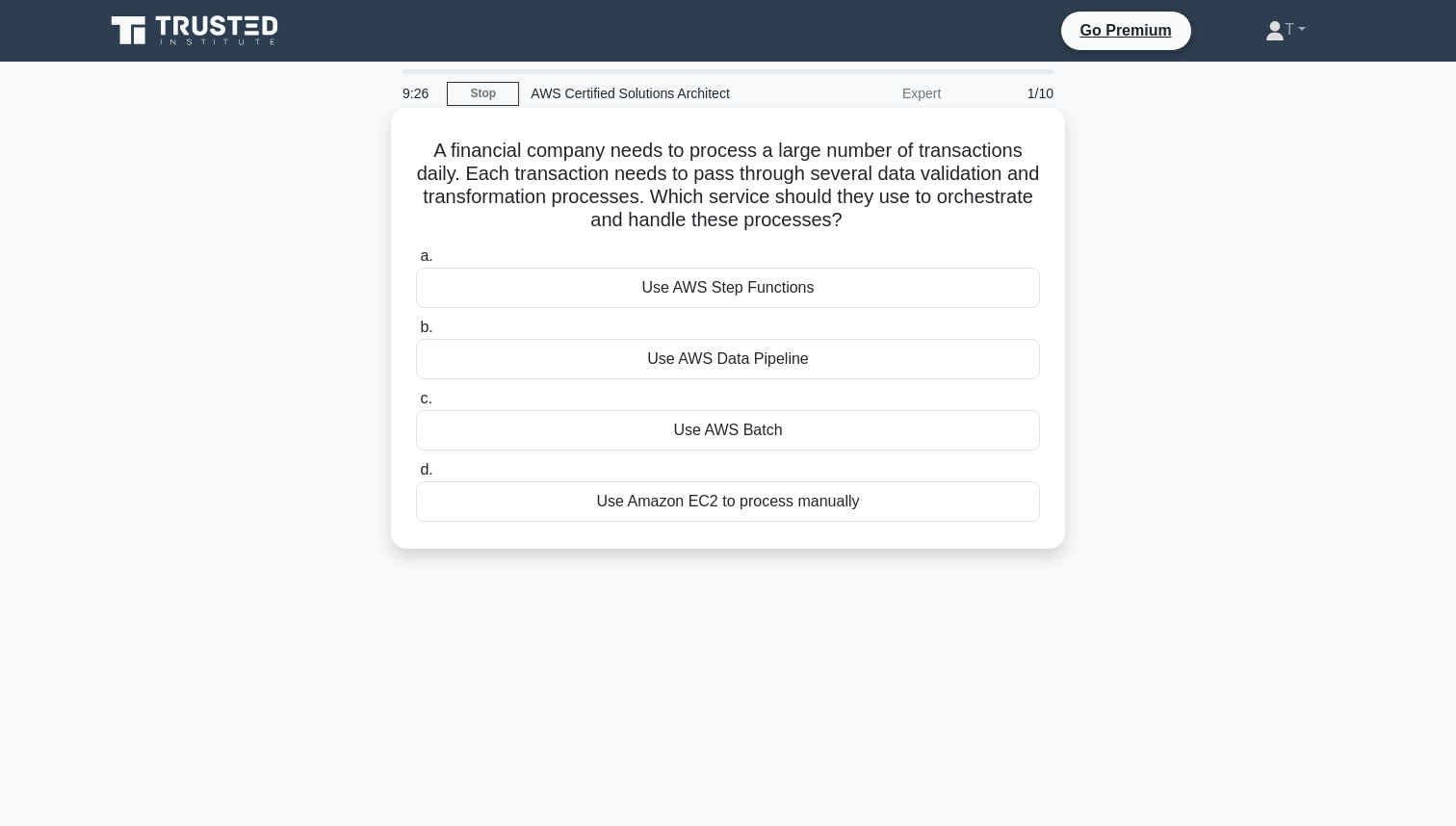
click at [837, 274] on div "Use AWS Step Functions" at bounding box center [728, 288] width 624 height 41
click at [416, 262] on input "a. Use AWS Step Functions" at bounding box center [416, 257] width 0 height 13
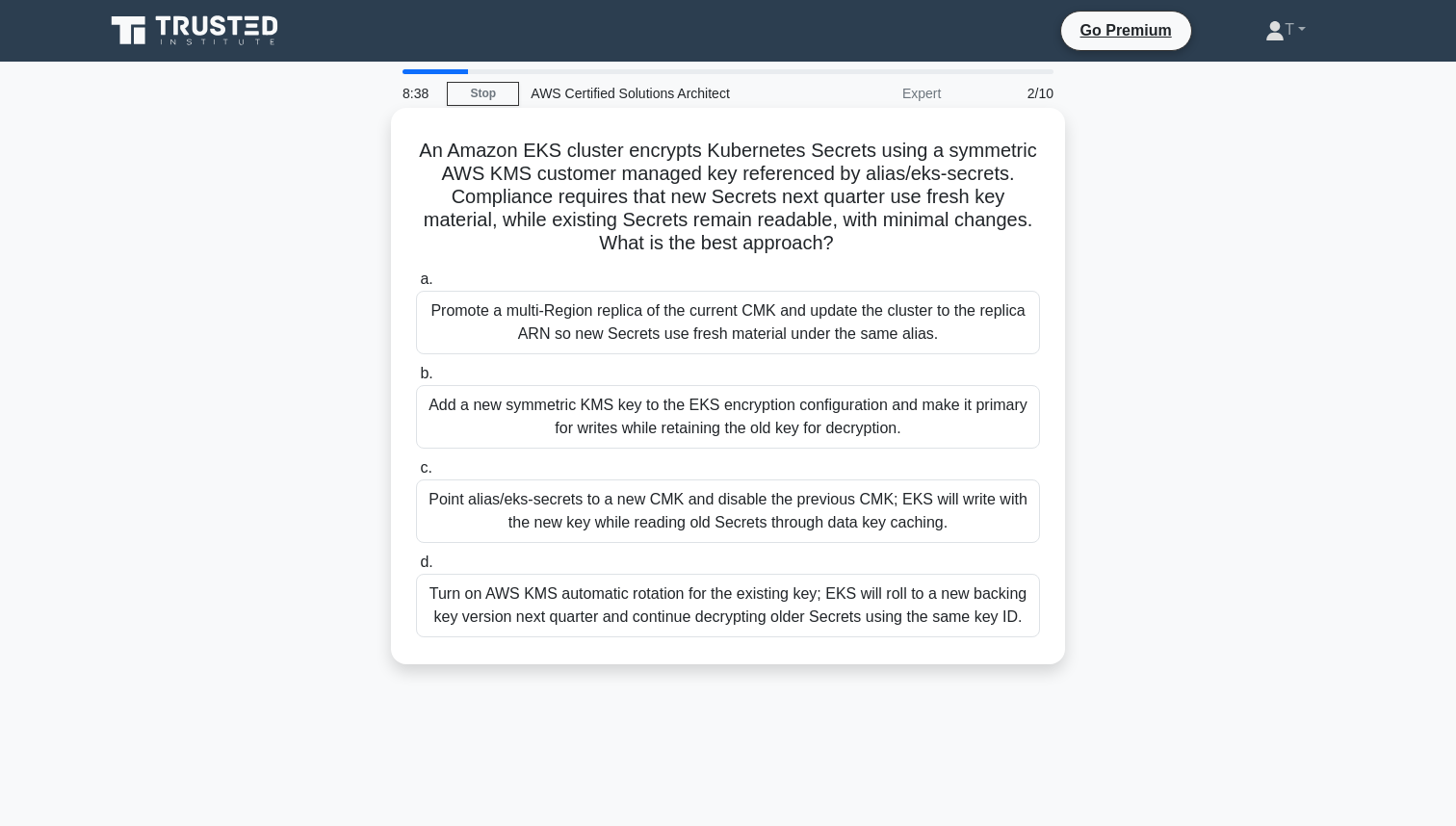
click at [726, 416] on div "Add a new symmetric KMS key to the EKS encryption configuration and make it pri…" at bounding box center [728, 416] width 624 height 63
click at [416, 380] on input "b. Add a new symmetric KMS key to the EKS encryption configuration and make it …" at bounding box center [416, 373] width 0 height 13
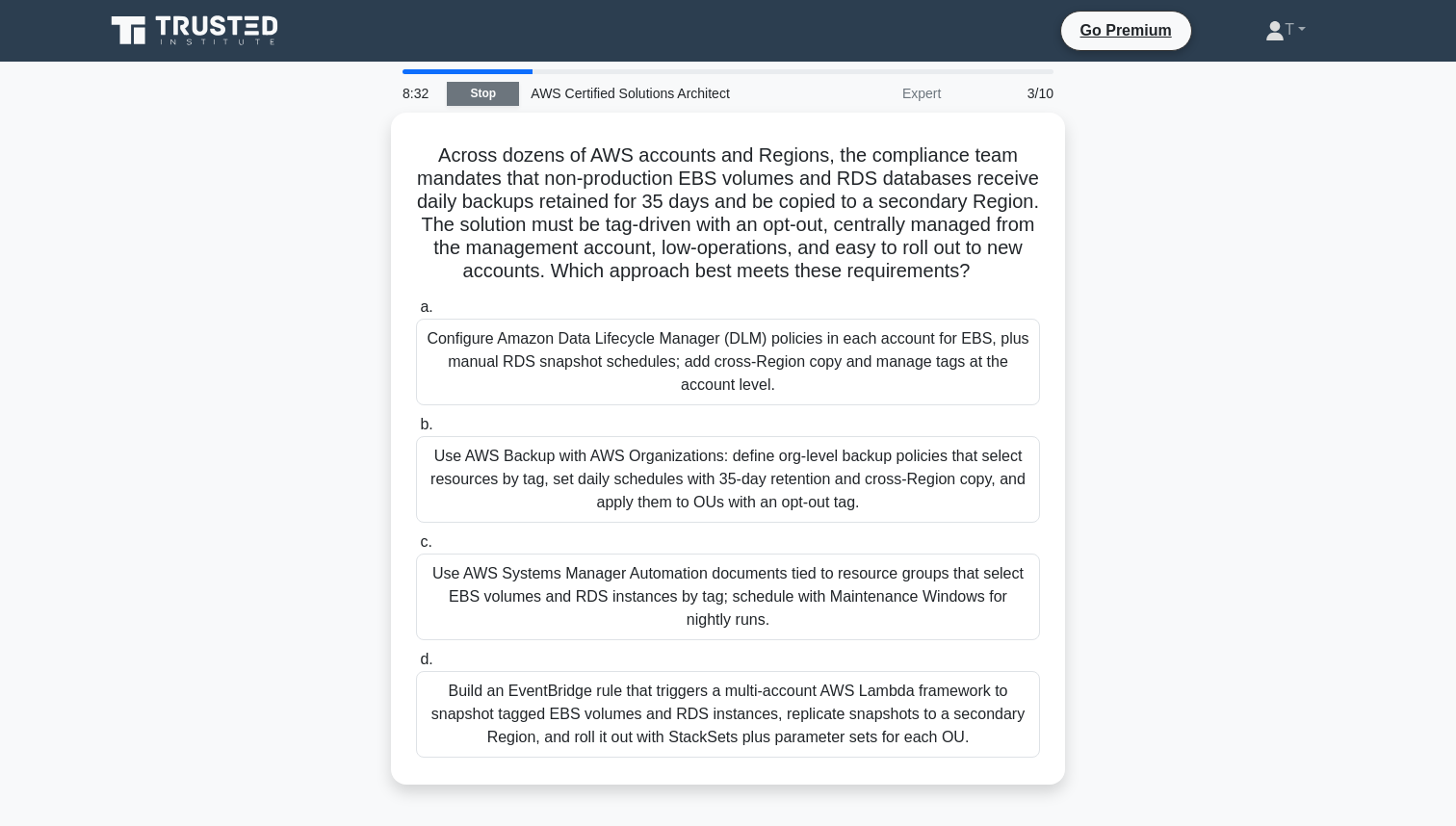
click at [488, 85] on link "Stop" at bounding box center [483, 93] width 72 height 24
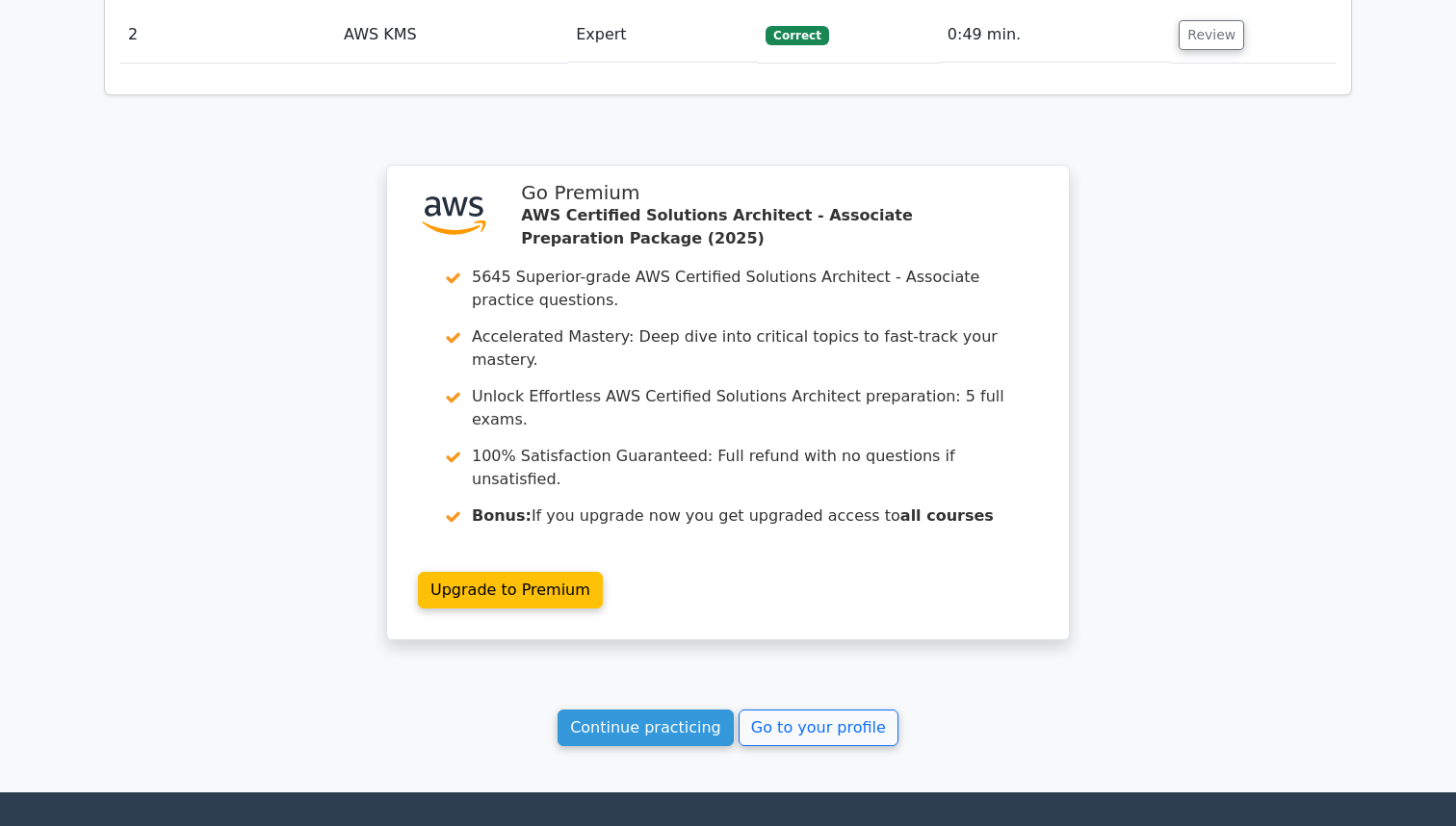
scroll to position [2244, 0]
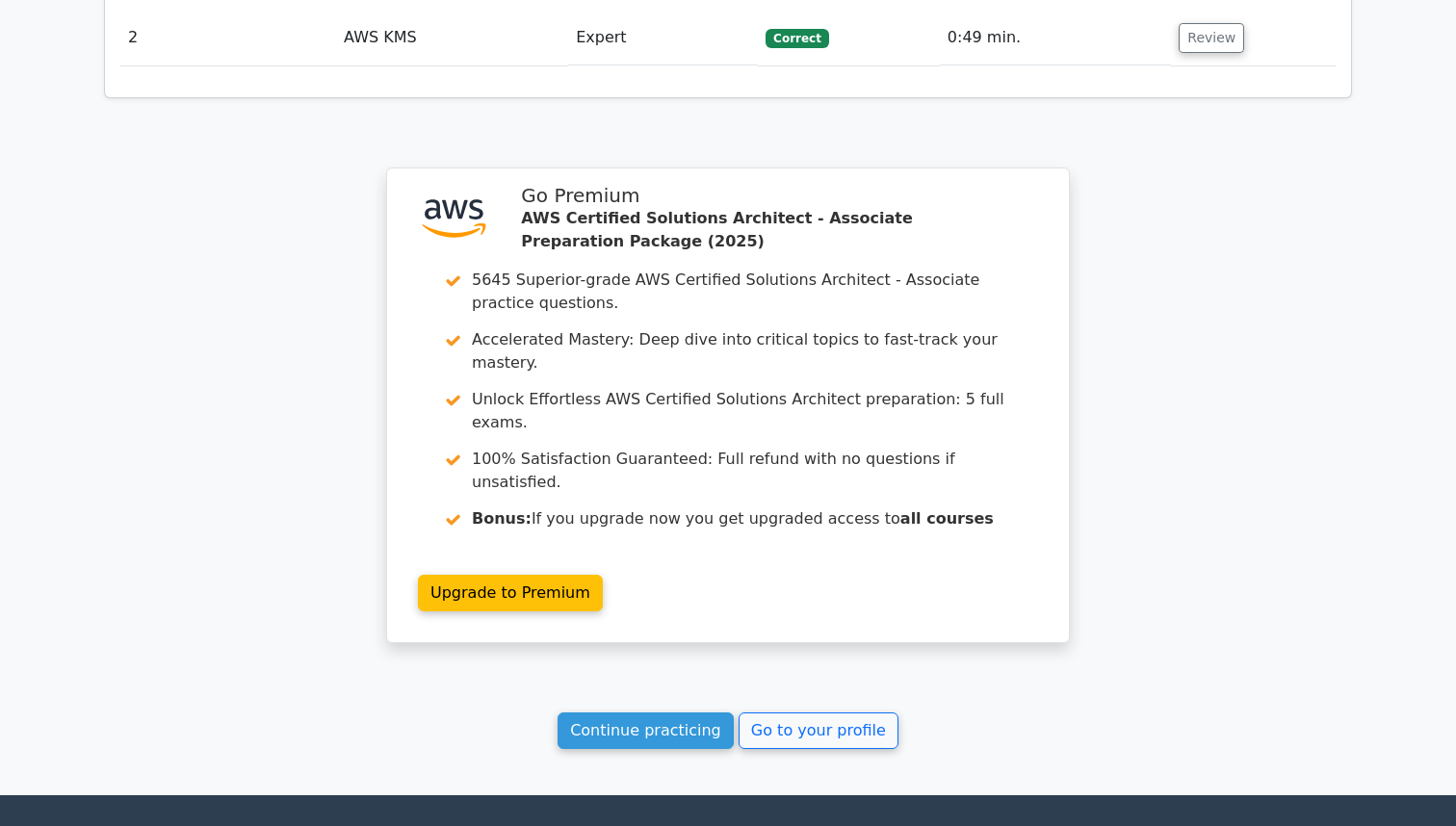
click at [654, 712] on link "Continue practicing" at bounding box center [645, 731] width 176 height 37
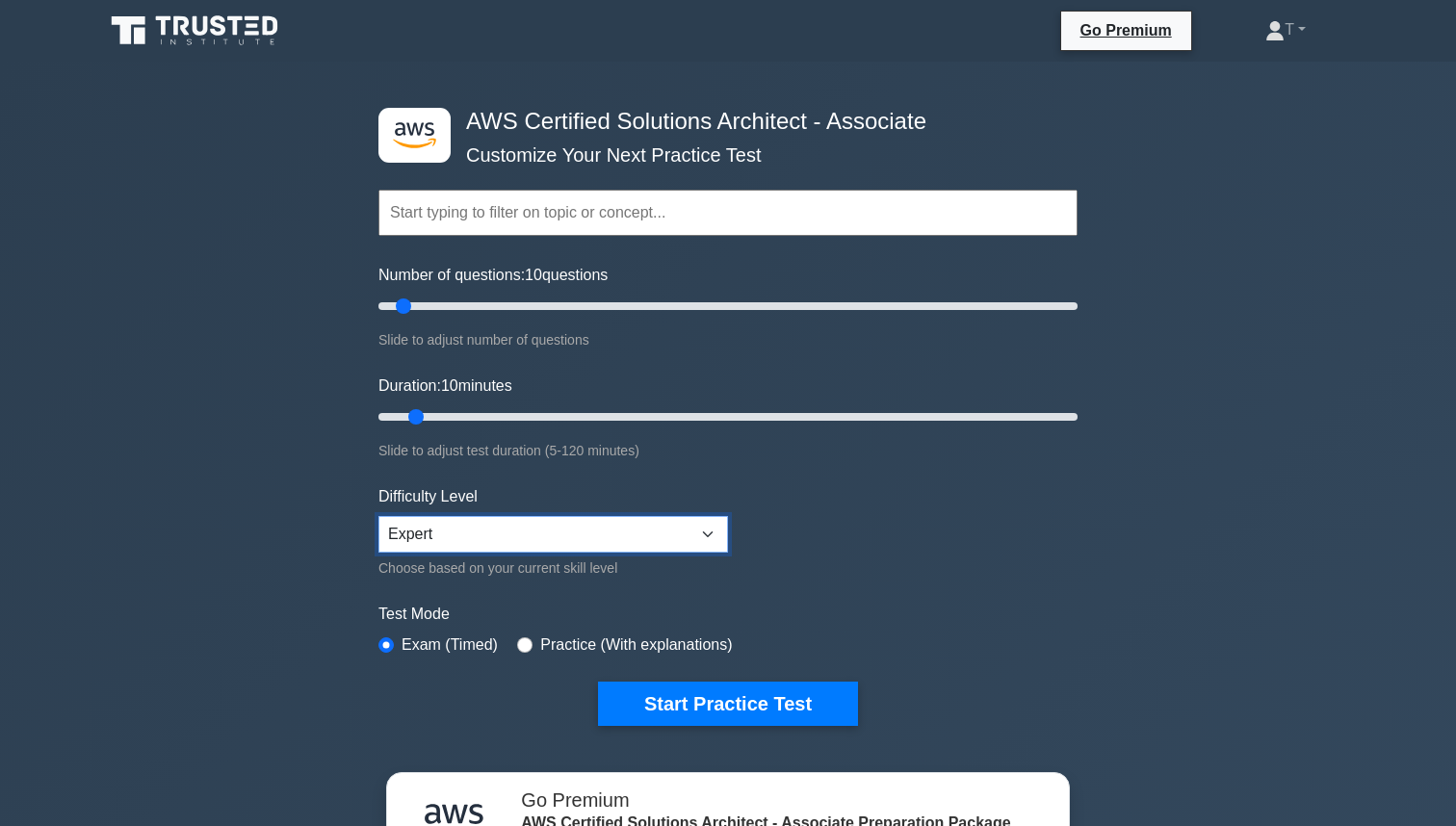
select select "intermediate"
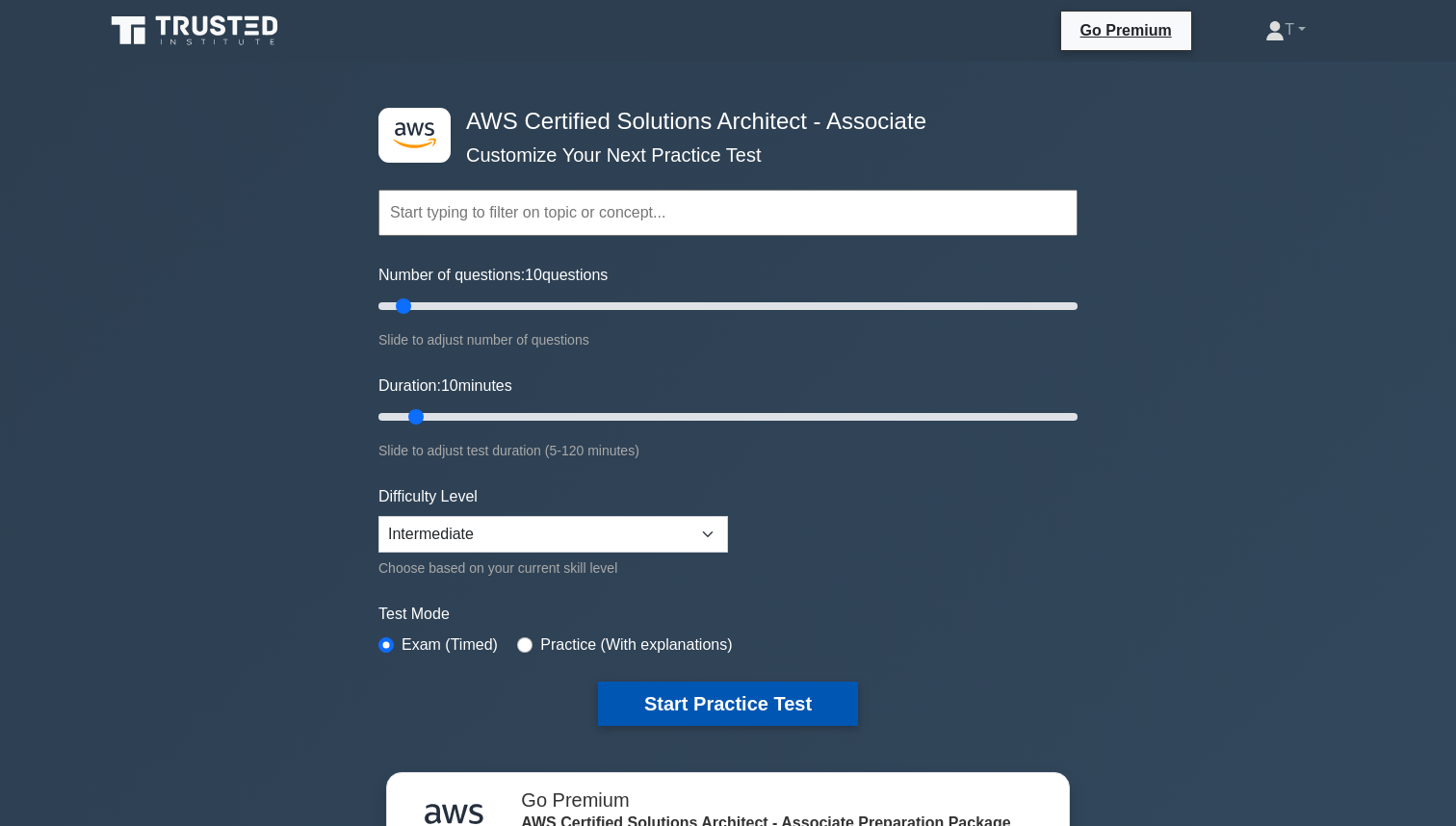
click at [726, 706] on button "Start Practice Test" at bounding box center [728, 704] width 260 height 45
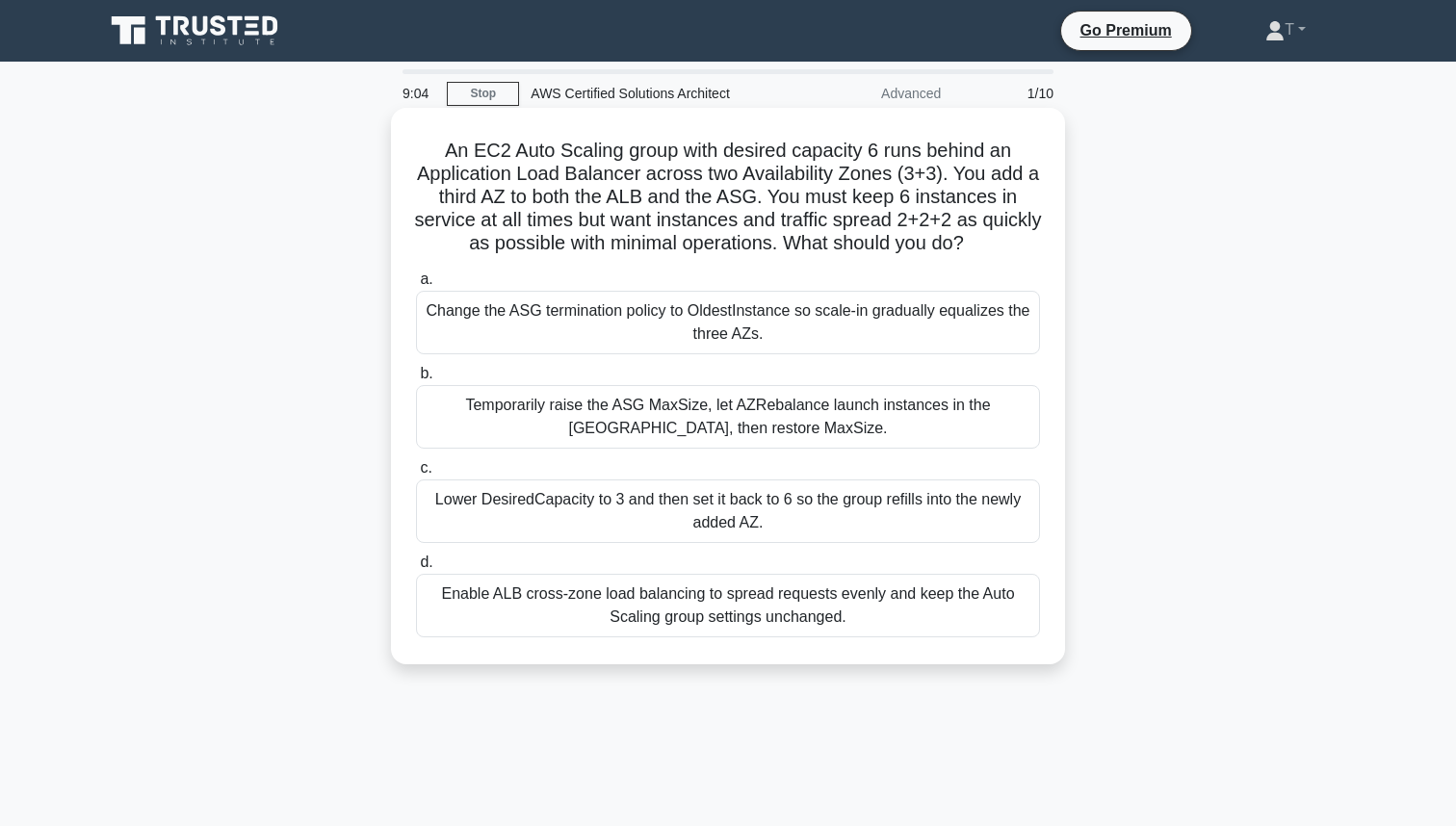
click at [661, 407] on div "Temporarily raise the ASG MaxSize, let AZRebalance launch instances in the [GEO…" at bounding box center [728, 416] width 624 height 63
click at [416, 380] on input "b. Temporarily raise the ASG MaxSize, let AZRebalance launch instances in the […" at bounding box center [416, 373] width 0 height 13
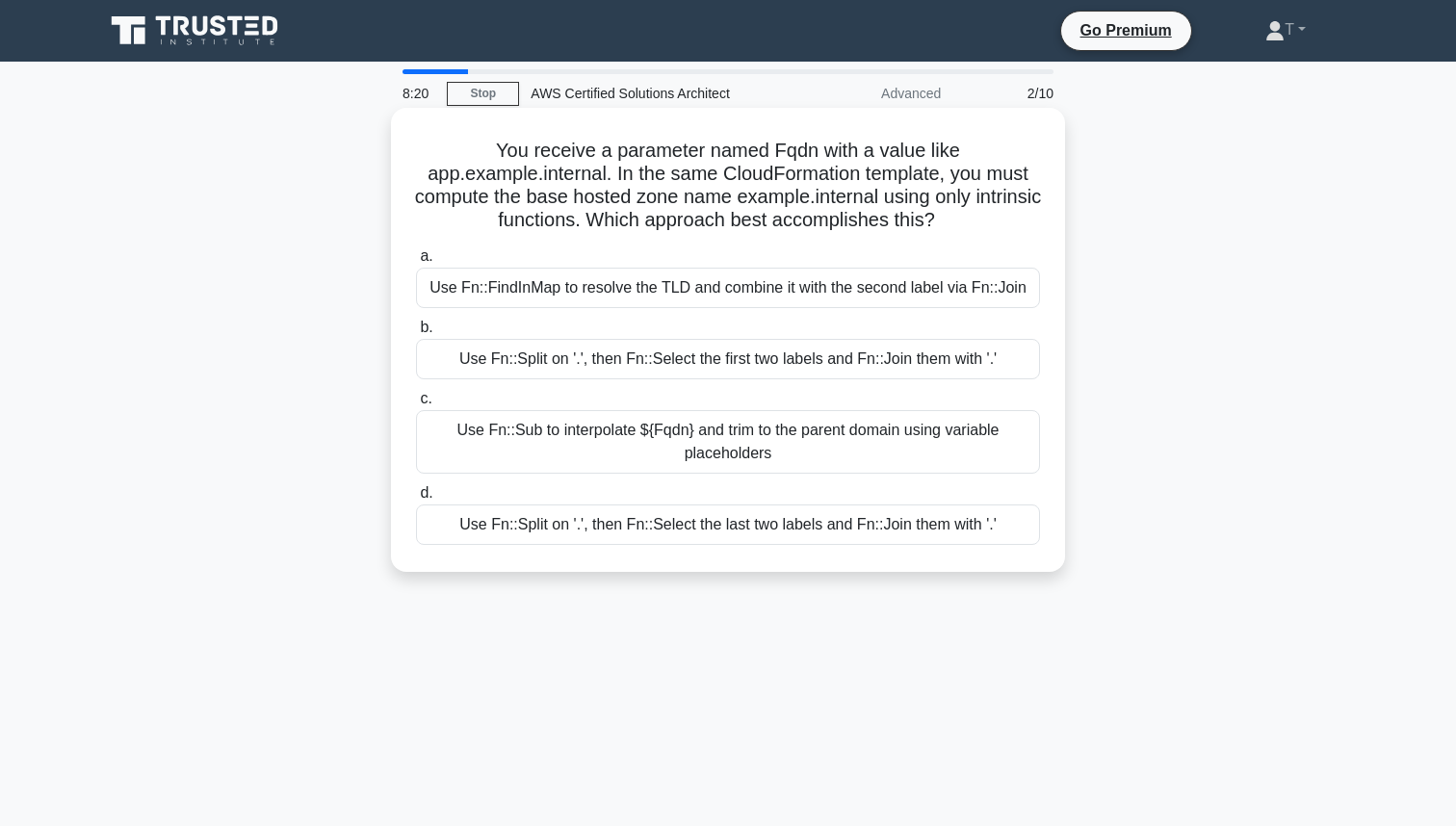
click at [572, 355] on div "Use Fn::Split on '.', then Fn::Select the first two labels and Fn::Join them wi…" at bounding box center [728, 360] width 624 height 41
click at [416, 334] on input "b. Use Fn::Split on '.', then Fn::Select the first two labels and Fn::Join them…" at bounding box center [416, 327] width 0 height 13
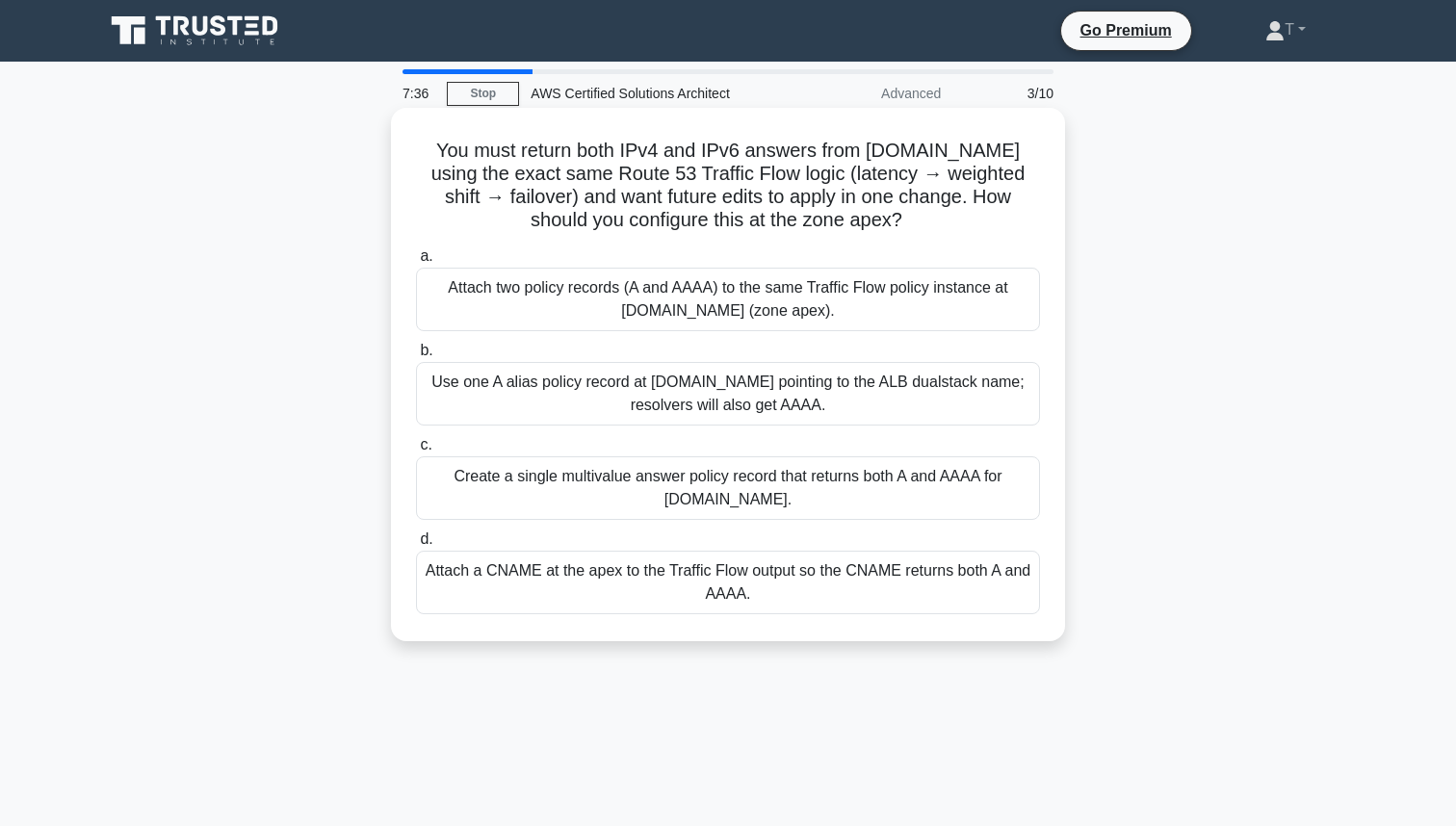
click at [499, 305] on div "Attach two policy records (A and AAAA) to the same Traffic Flow policy instance…" at bounding box center [728, 298] width 624 height 63
click at [416, 262] on input "a. Attach two policy records (A and AAAA) to the same Traffic Flow policy insta…" at bounding box center [416, 257] width 0 height 13
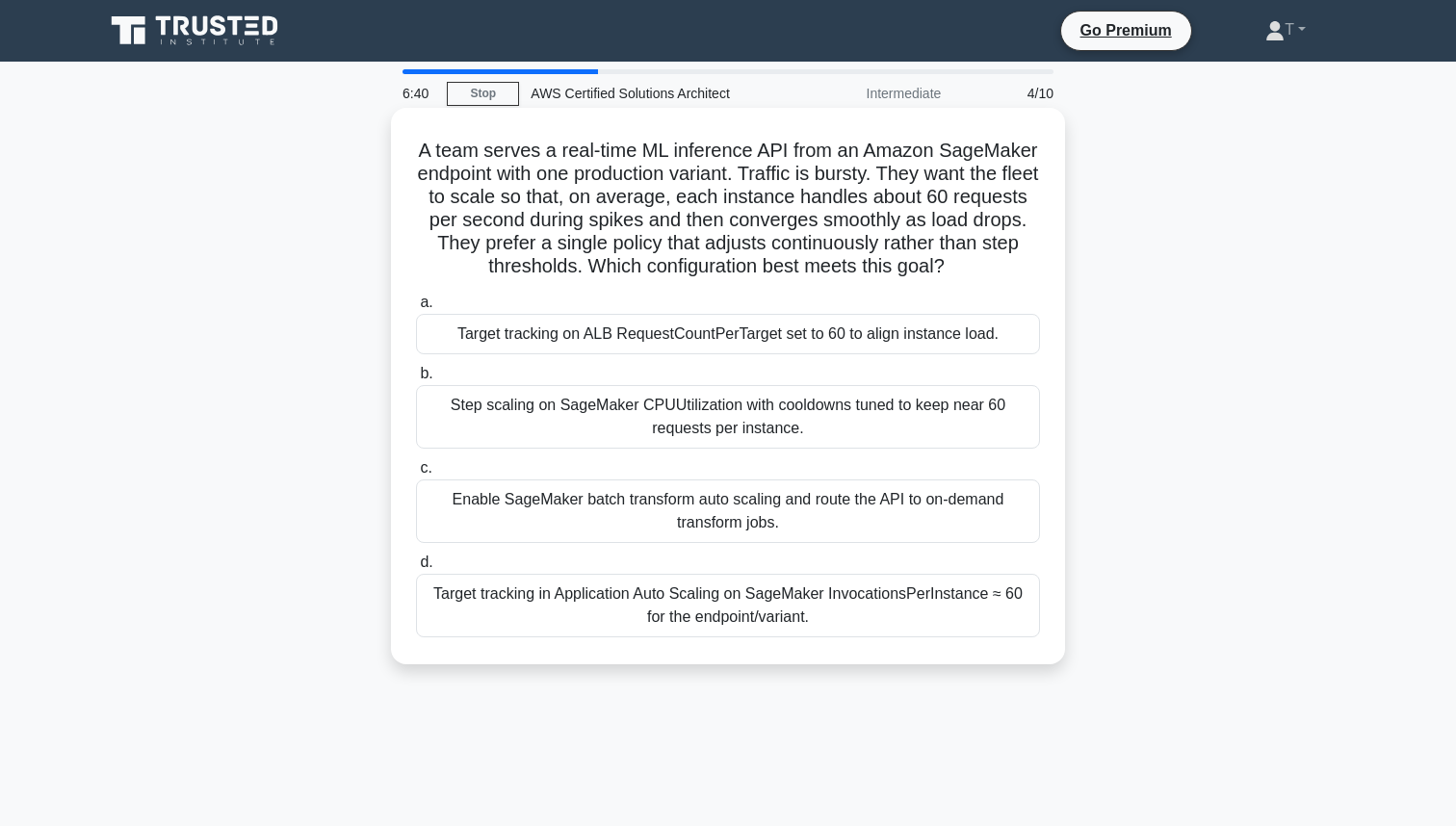
click at [606, 611] on div "Target tracking in Application Auto Scaling on SageMaker InvocationsPerInstance…" at bounding box center [728, 604] width 624 height 63
click at [416, 569] on input "d. Target tracking in Application Auto Scaling on SageMaker InvocationsPerInsta…" at bounding box center [416, 563] width 0 height 13
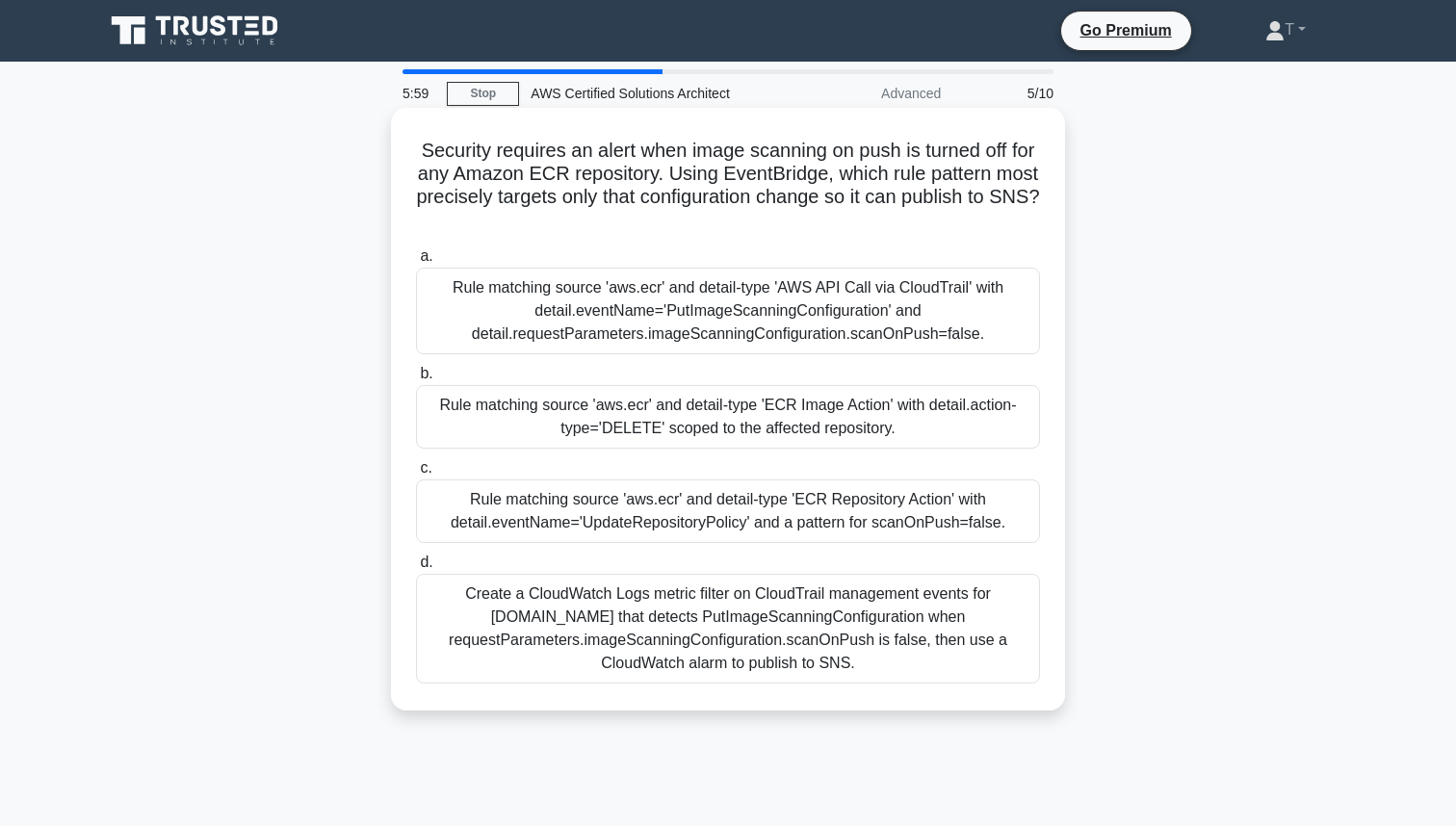
click at [694, 316] on div "Rule matching source 'aws.ecr' and detail-type 'AWS API Call via CloudTrail' wi…" at bounding box center [728, 310] width 624 height 86
click at [416, 262] on input "a. Rule matching source 'aws.ecr' and detail-type 'AWS API Call via CloudTrail'…" at bounding box center [416, 257] width 0 height 13
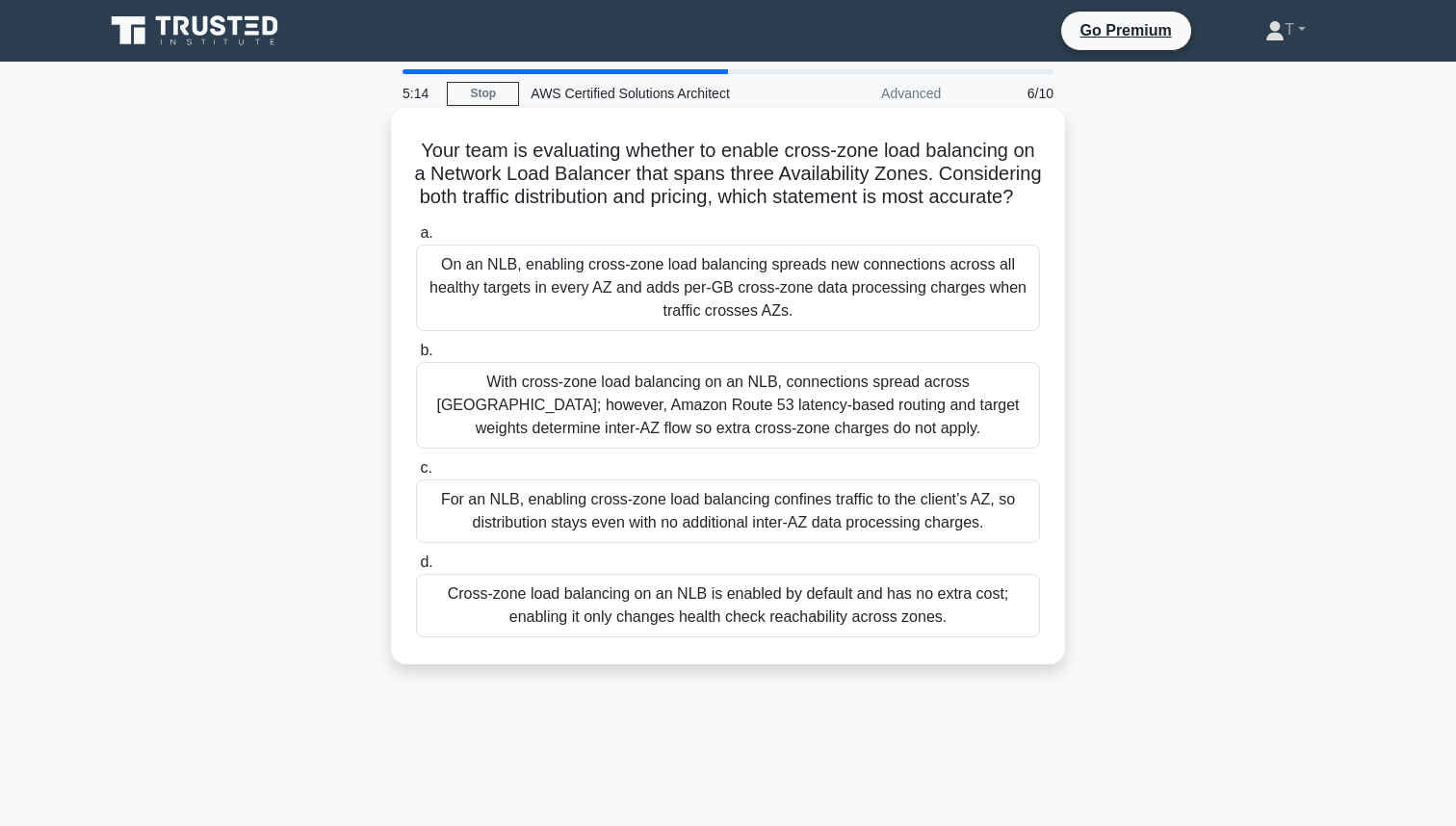
click at [554, 266] on label "a. On an NLB, enabling cross-zone load balancing spreads new connections across…" at bounding box center [728, 276] width 624 height 110
click at [416, 240] on input "a. On an NLB, enabling cross-zone load balancing spreads new connections across…" at bounding box center [416, 233] width 0 height 13
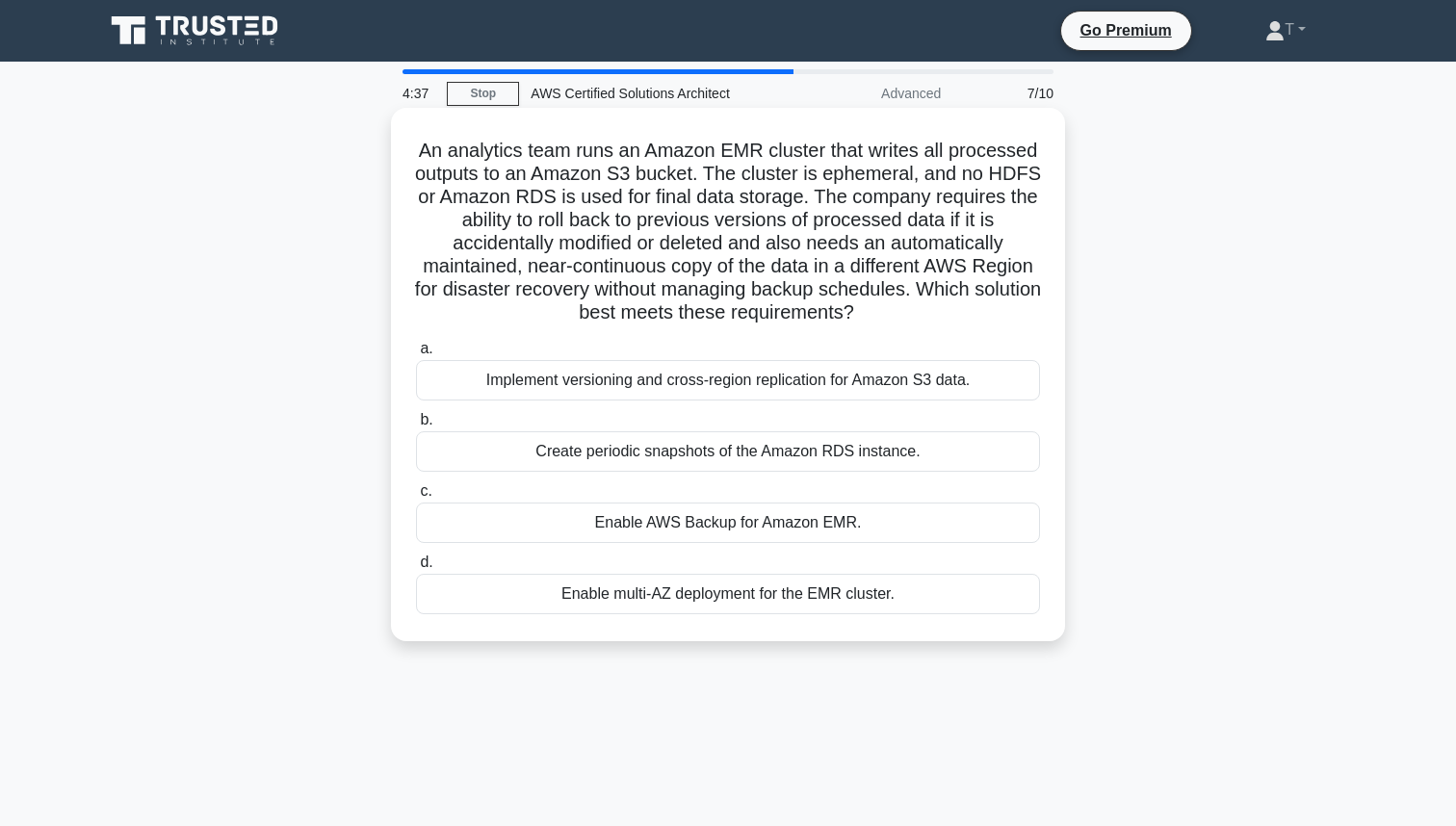
click at [760, 379] on div "Implement versioning and cross-region replication for Amazon S3 data." at bounding box center [728, 381] width 624 height 41
click at [416, 356] on input "a. Implement versioning and cross-region replication for Amazon S3 data." at bounding box center [416, 349] width 0 height 13
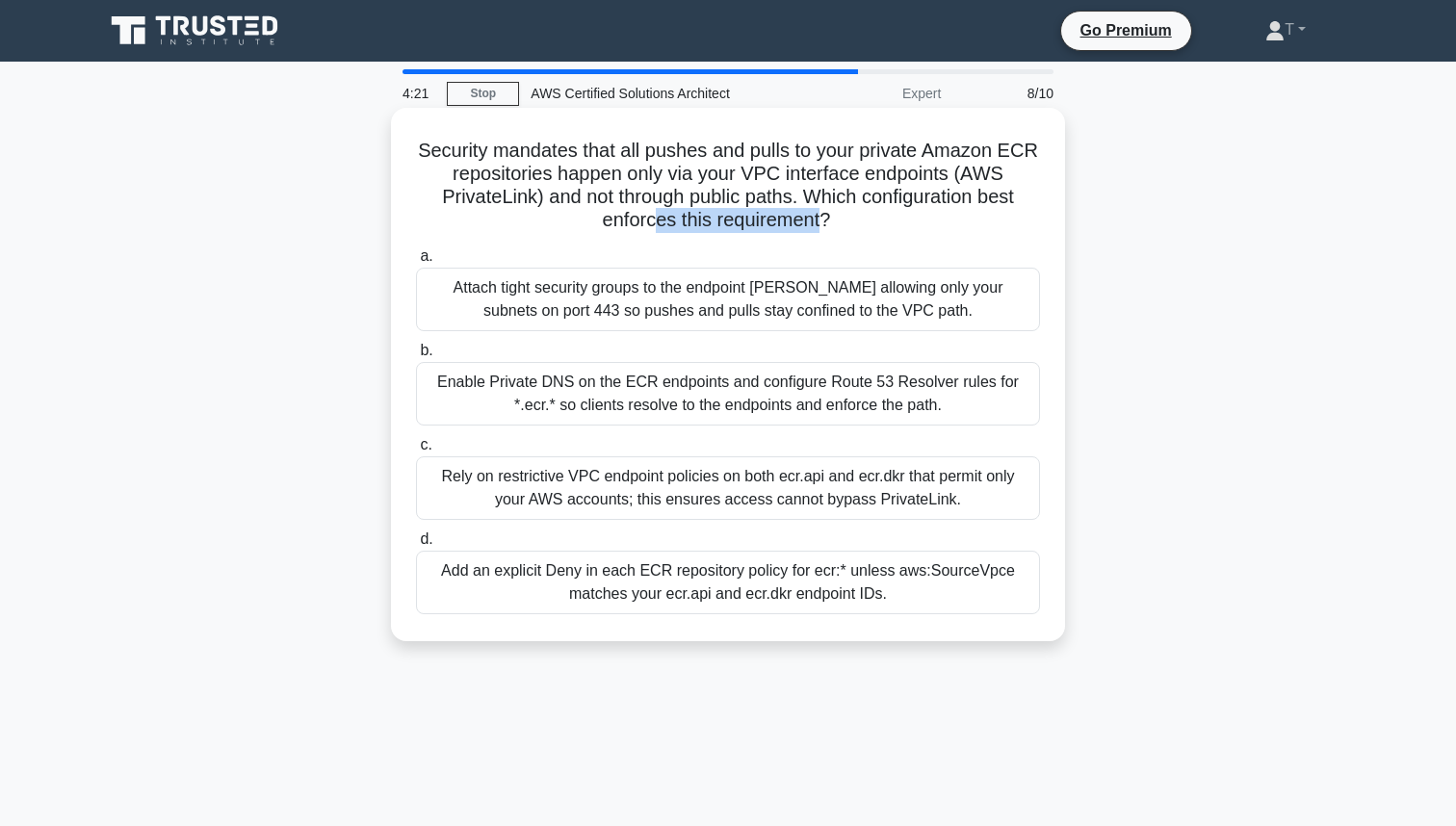
drag, startPoint x: 654, startPoint y: 224, endPoint x: 816, endPoint y: 222, distance: 162.0
click at [816, 222] on h5 "Security mandates that all pushes and pulls to your private Amazon ECR reposito…" at bounding box center [728, 186] width 628 height 94
click at [507, 578] on div "Add an explicit Deny in each ECR repository policy for ecr:* unless aws:SourceV…" at bounding box center [728, 582] width 624 height 63
click at [416, 546] on input "d. Add an explicit Deny in each ECR repository policy for ecr:* unless aws:Sour…" at bounding box center [416, 539] width 0 height 13
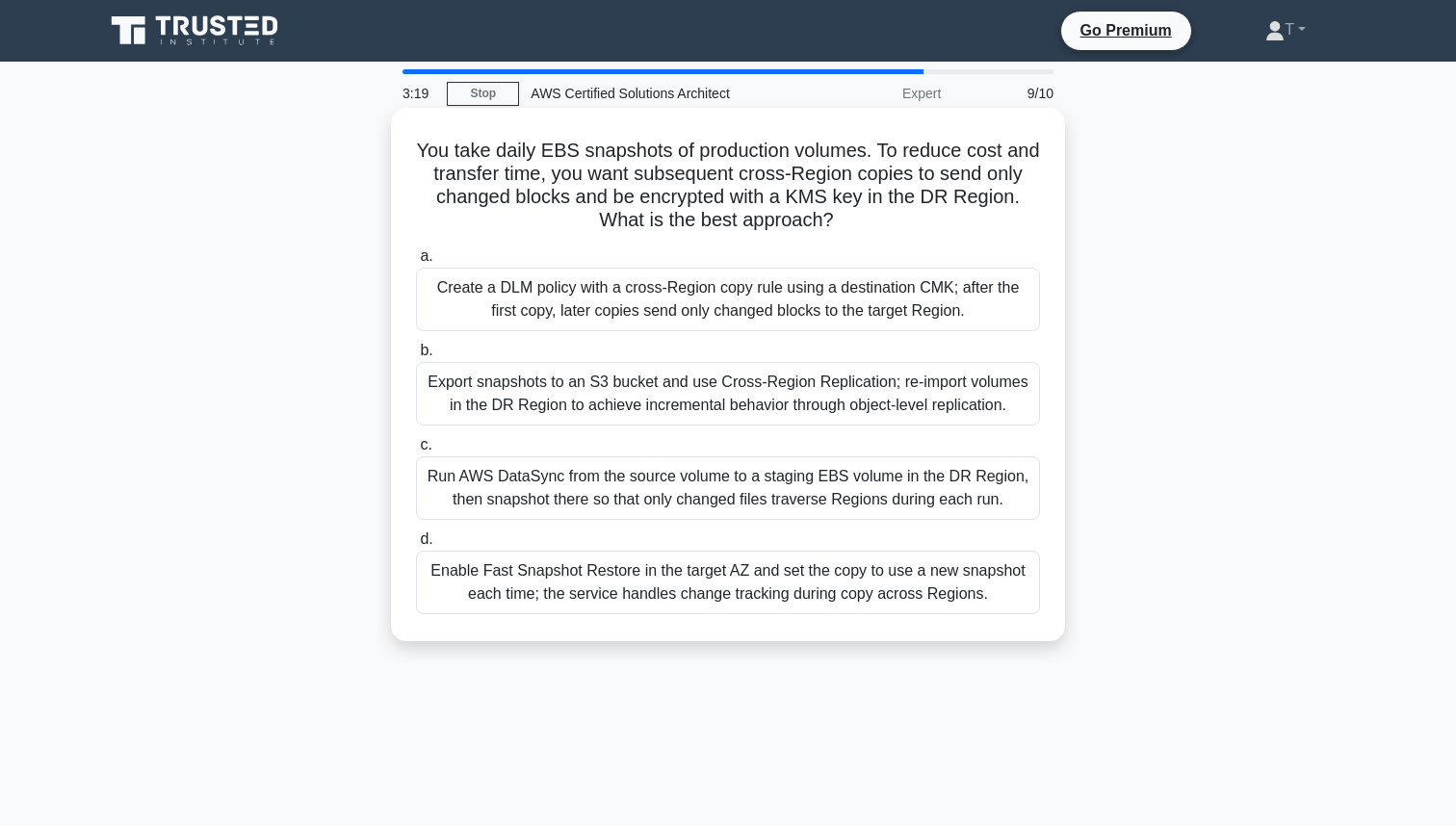
click at [668, 304] on div "Create a DLM policy with a cross-Region copy rule using a destination CMK; afte…" at bounding box center [728, 298] width 624 height 63
click at [416, 262] on input "a. Create a DLM policy with a cross-Region copy rule using a destination CMK; a…" at bounding box center [416, 257] width 0 height 13
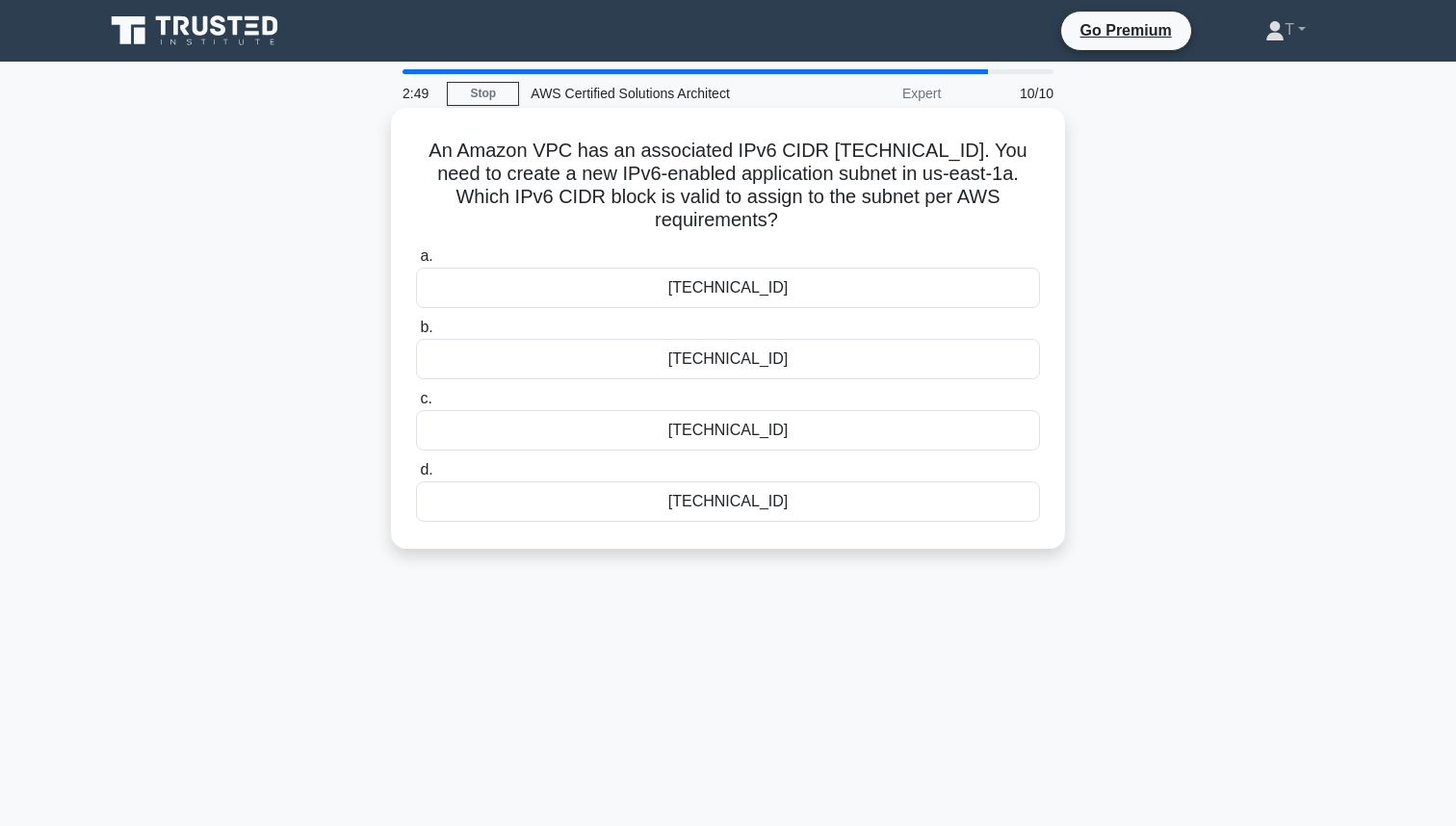
drag, startPoint x: 668, startPoint y: 224, endPoint x: 791, endPoint y: 212, distance: 123.6
click at [791, 212] on h5 "An Amazon VPC has an associated IPv6 CIDR 2600:1f18:abcd:1200::/56. You need to…" at bounding box center [728, 186] width 628 height 94
click at [787, 430] on div "2600:1f18:abcd:1200::/64" at bounding box center [728, 430] width 624 height 41
click at [416, 405] on input "c. 2600:1f18:abcd:1200::/64" at bounding box center [416, 398] width 0 height 13
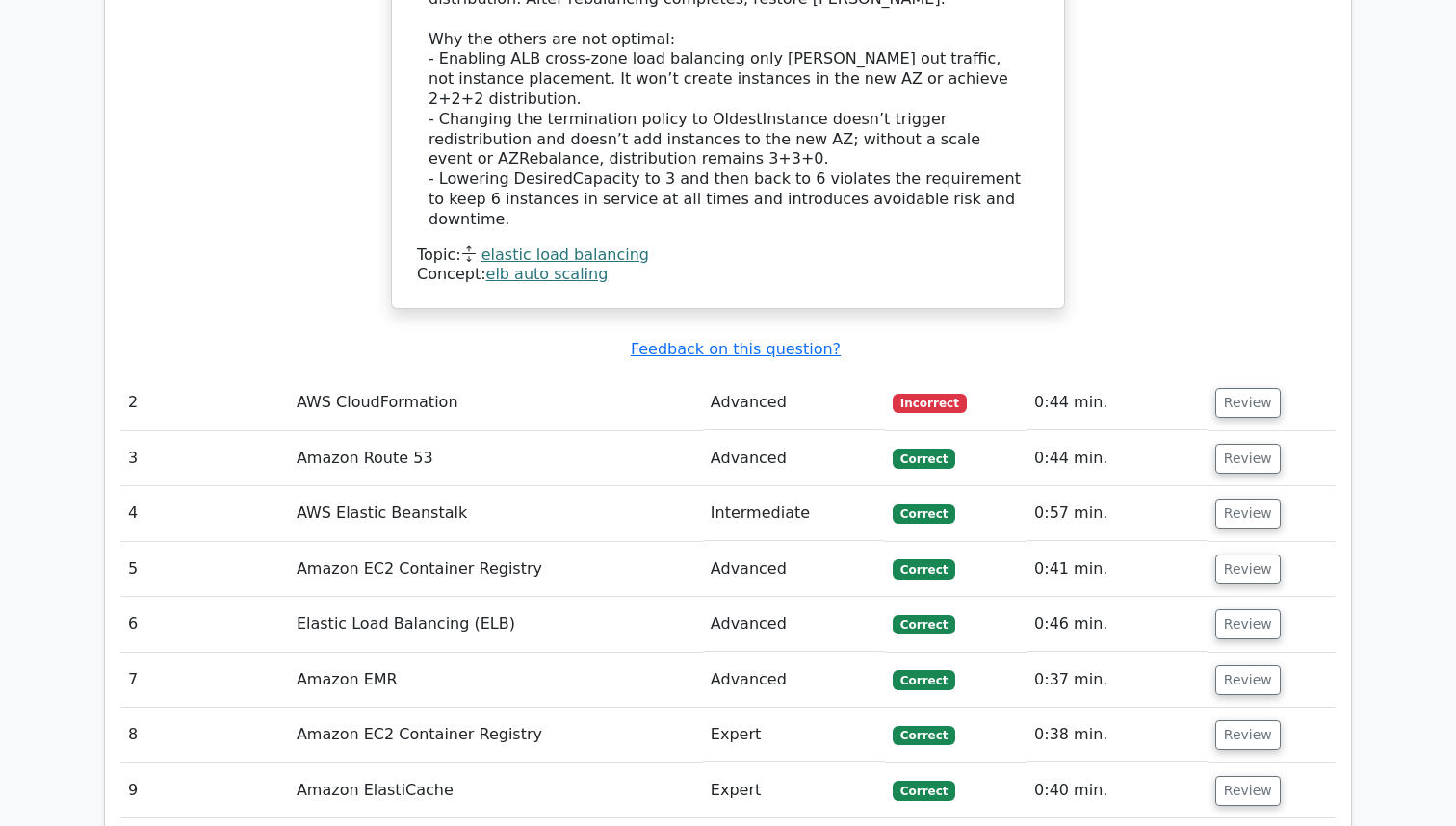
scroll to position [2432, 0]
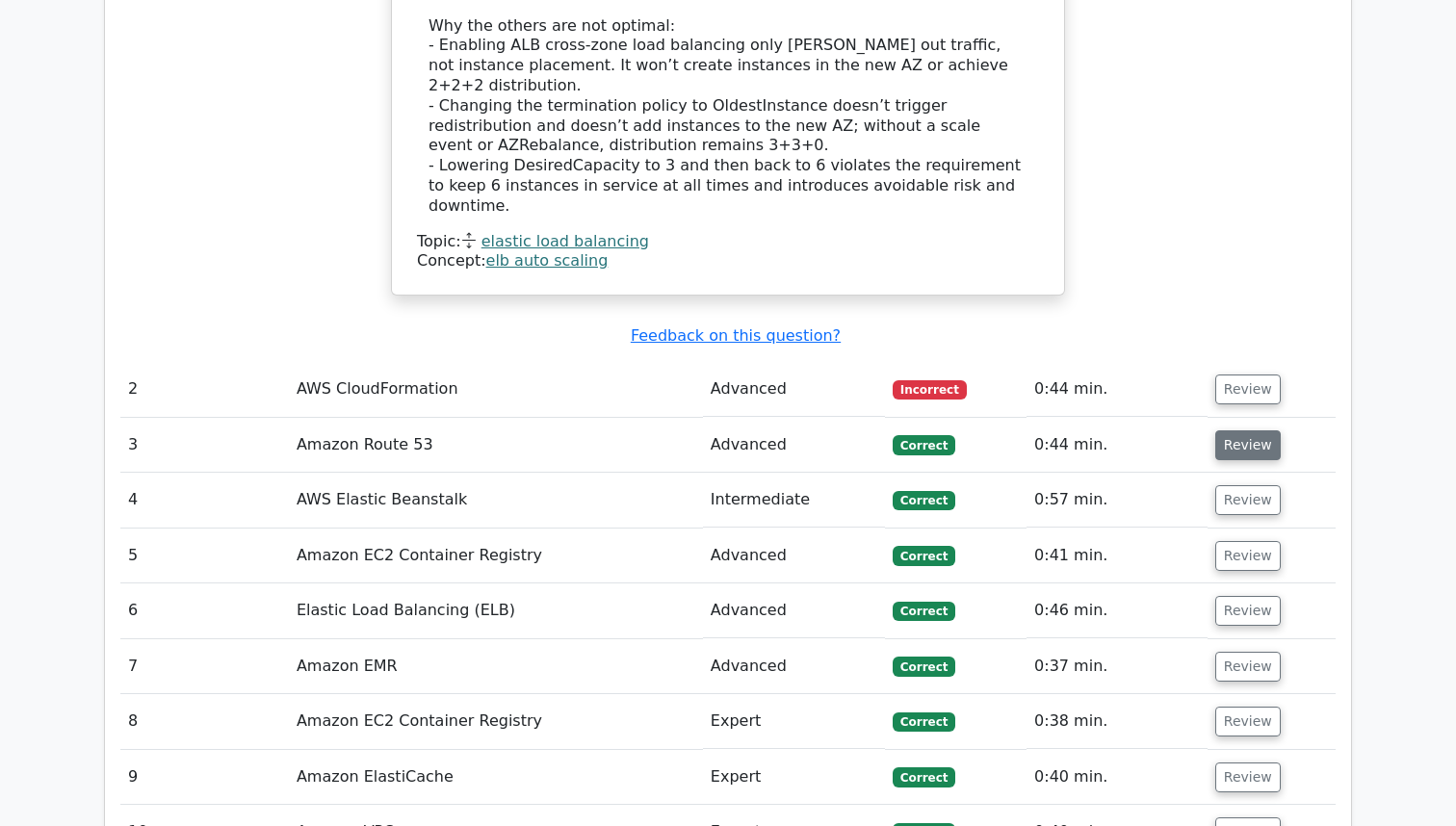
click at [1223, 430] on button "Review" at bounding box center [1247, 445] width 65 height 30
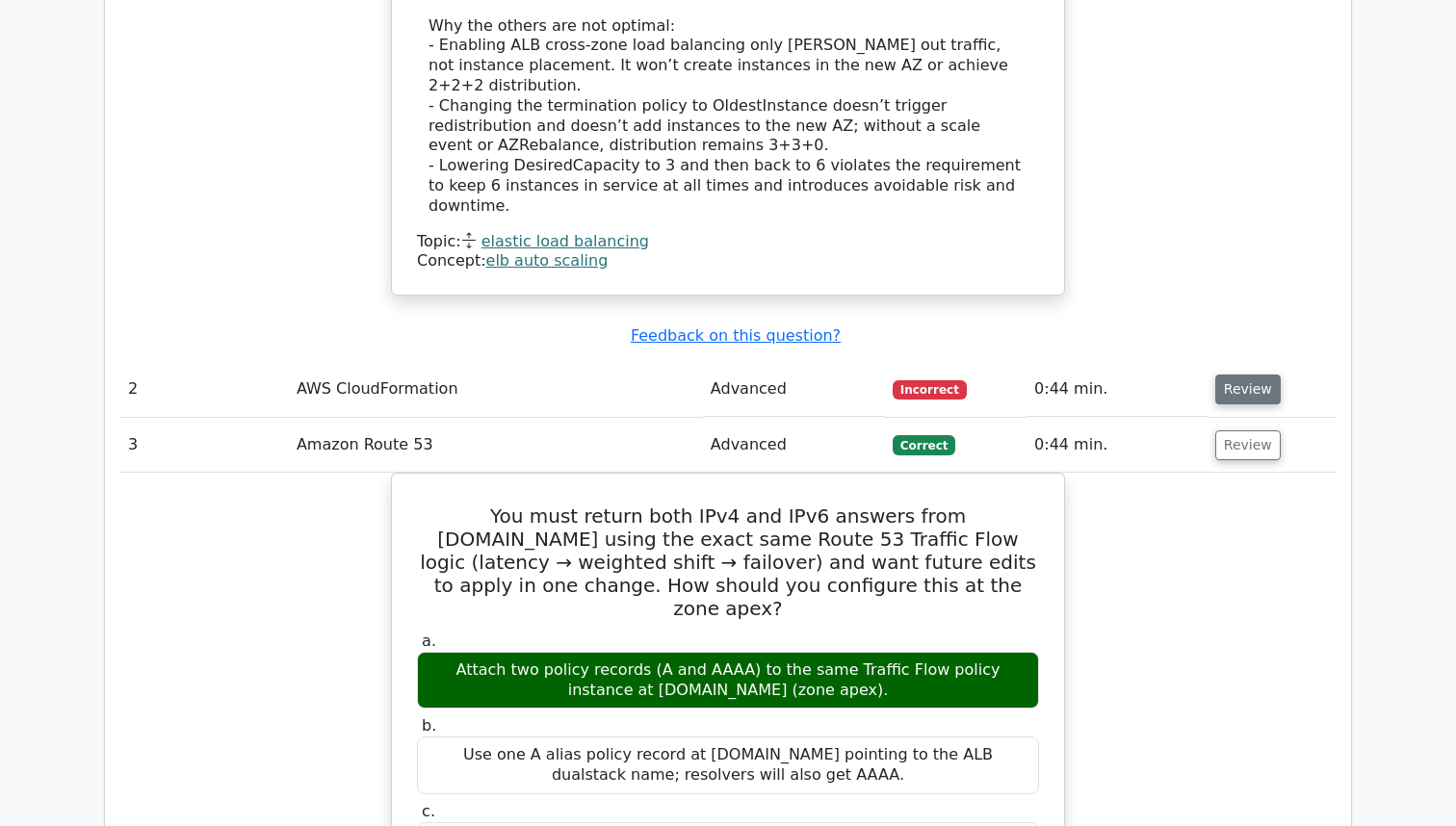
click at [1258, 374] on button "Review" at bounding box center [1247, 389] width 65 height 30
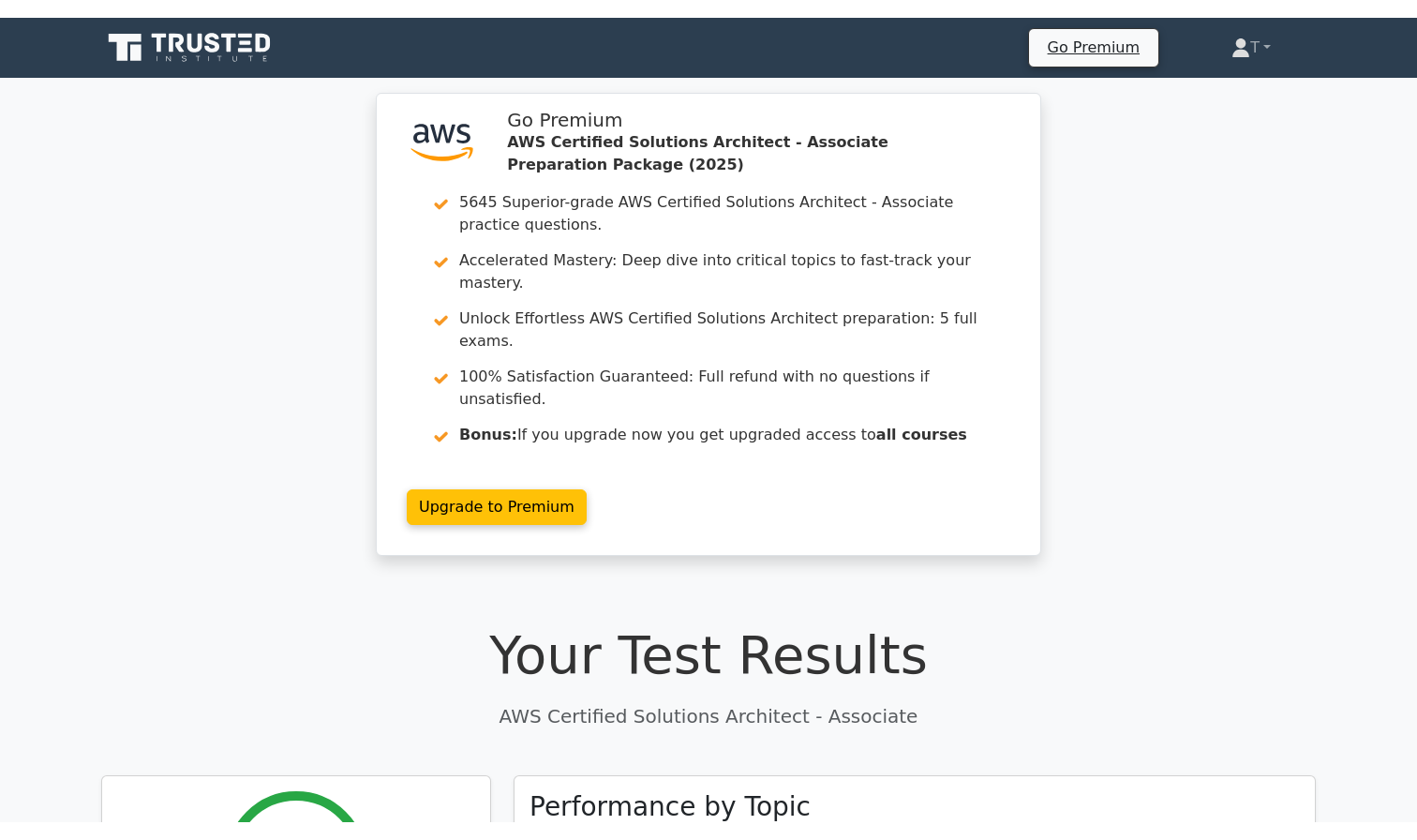
scroll to position [0, 0]
